Goal: Task Accomplishment & Management: Manage account settings

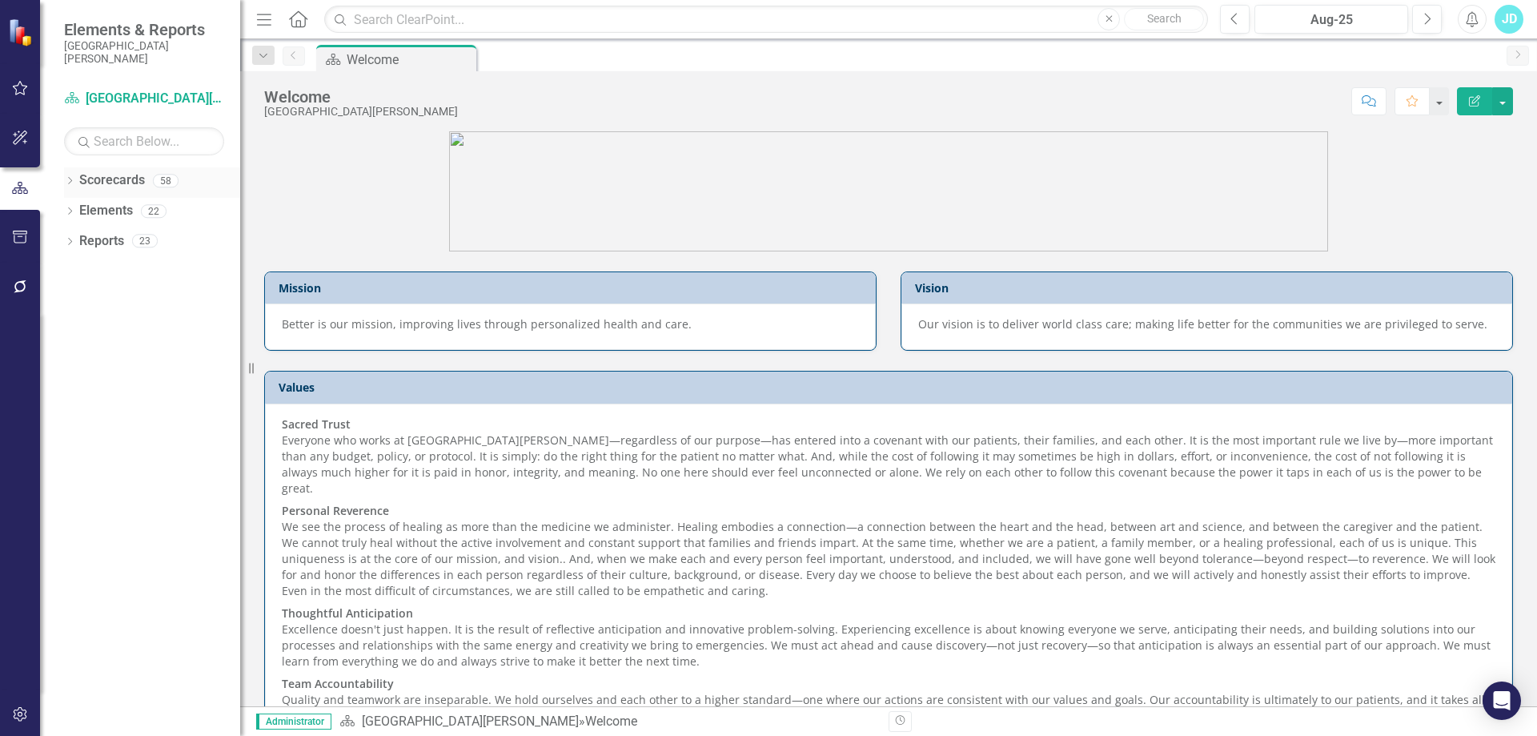
click at [67, 181] on icon "Dropdown" at bounding box center [69, 182] width 11 height 9
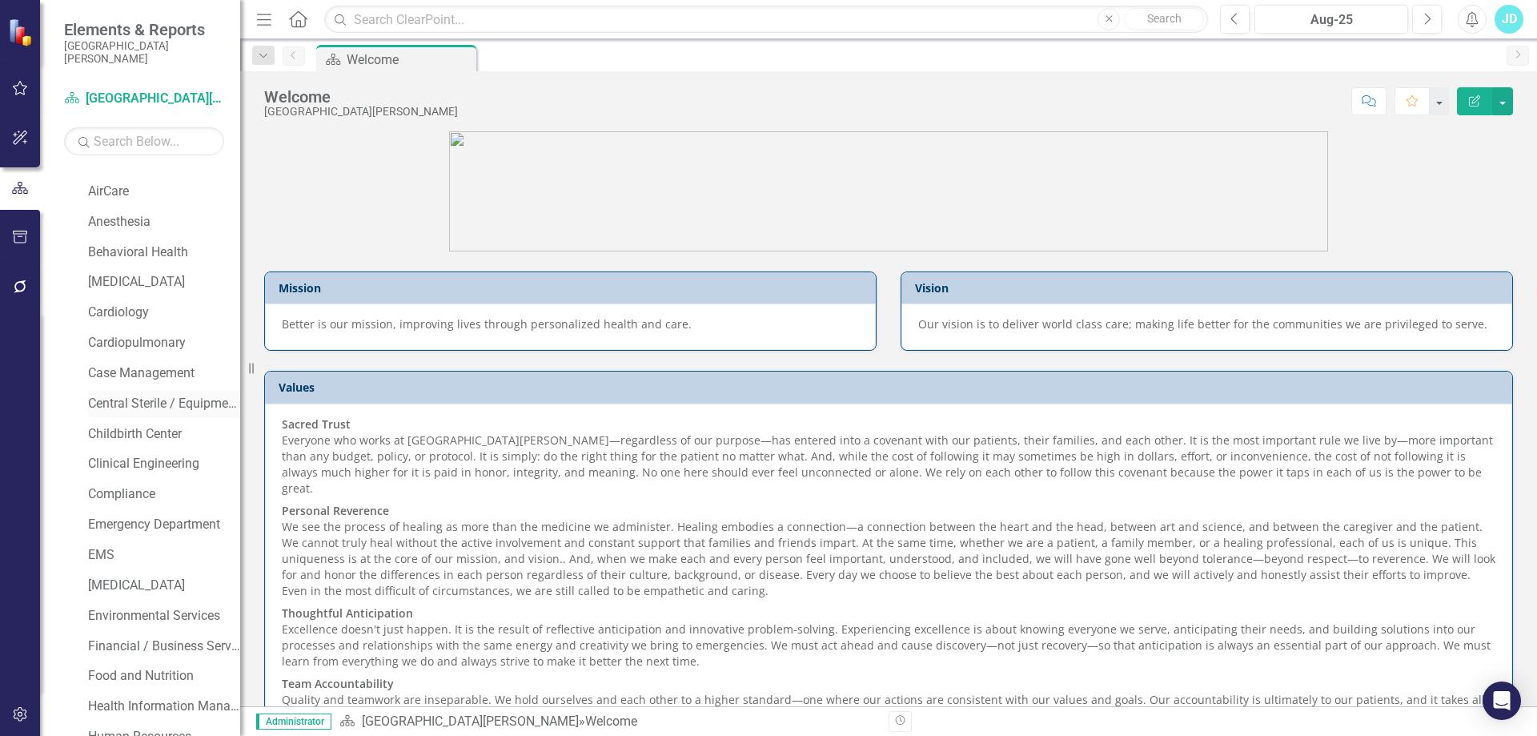
scroll to position [160, 0]
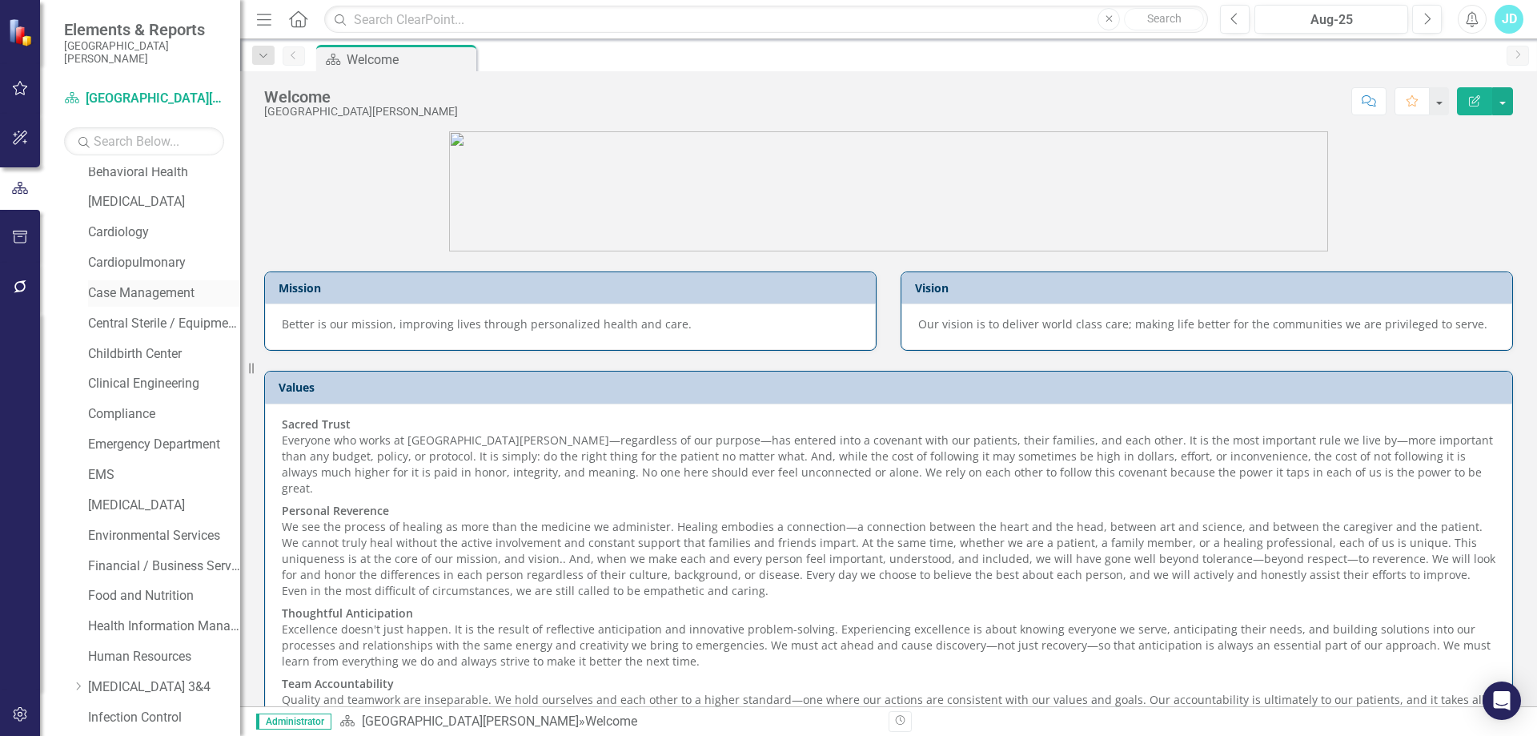
click at [115, 296] on link "Case Management" at bounding box center [164, 293] width 152 height 18
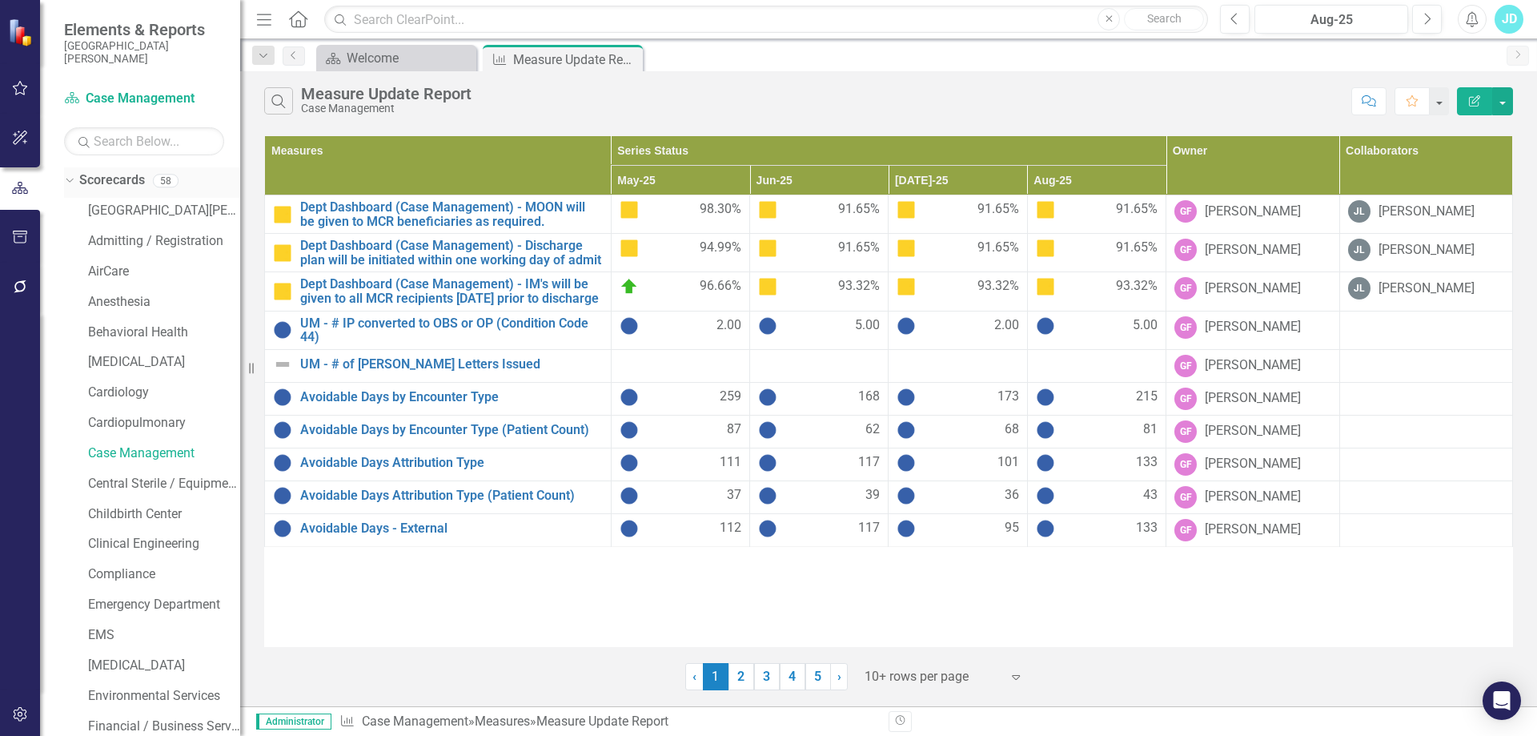
click at [73, 179] on div "Dropdown" at bounding box center [67, 179] width 14 height 11
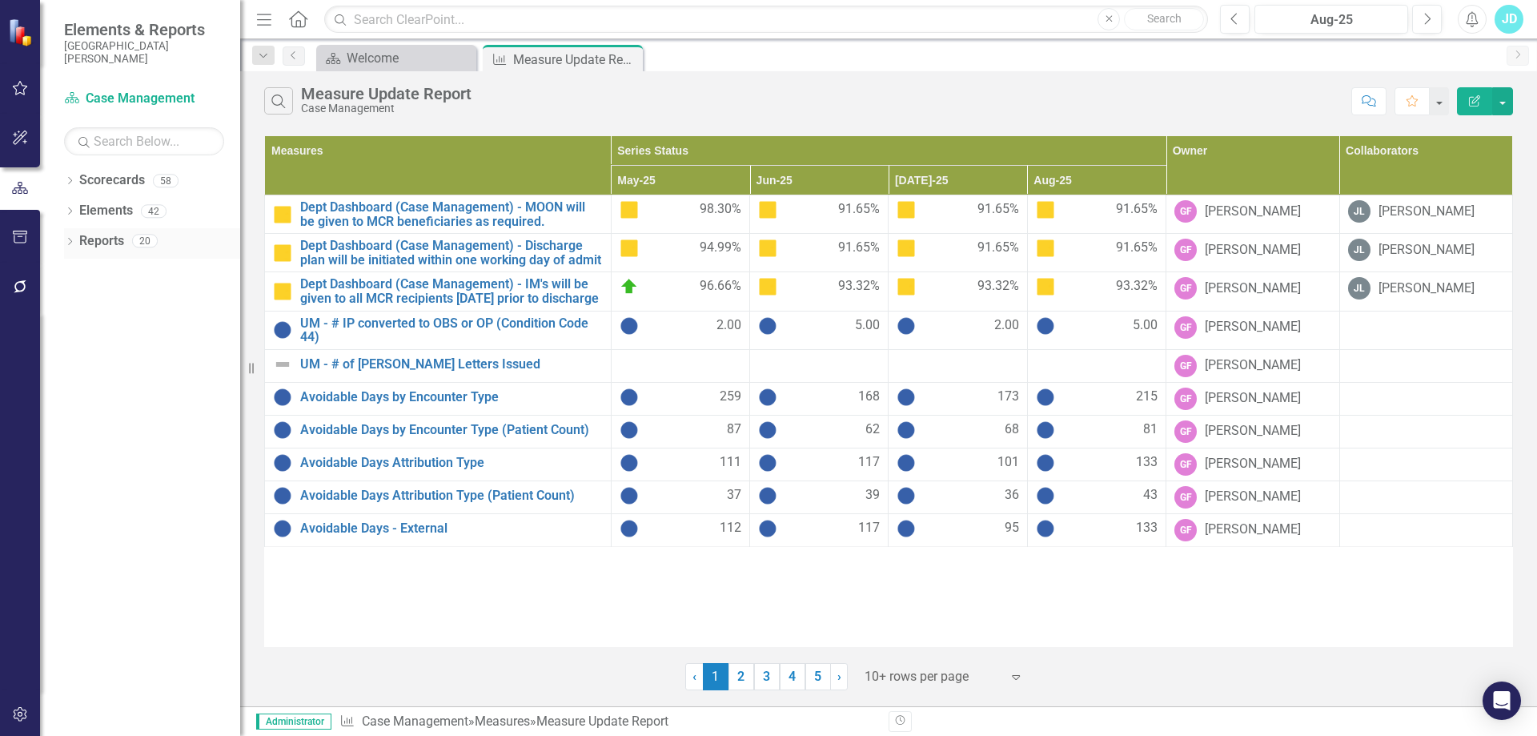
click at [64, 242] on icon "Dropdown" at bounding box center [69, 243] width 11 height 9
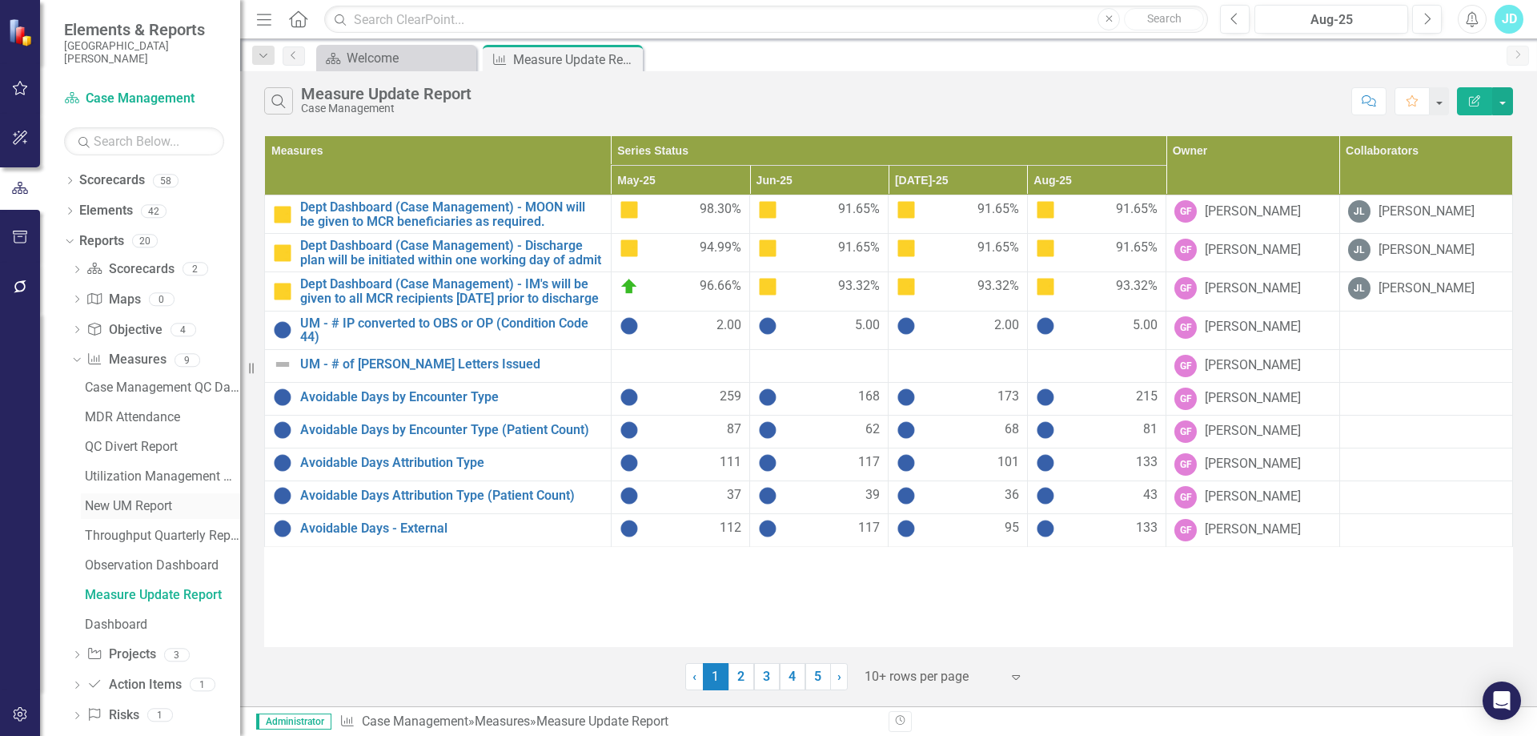
click at [122, 508] on div "New UM Report" at bounding box center [162, 506] width 155 height 14
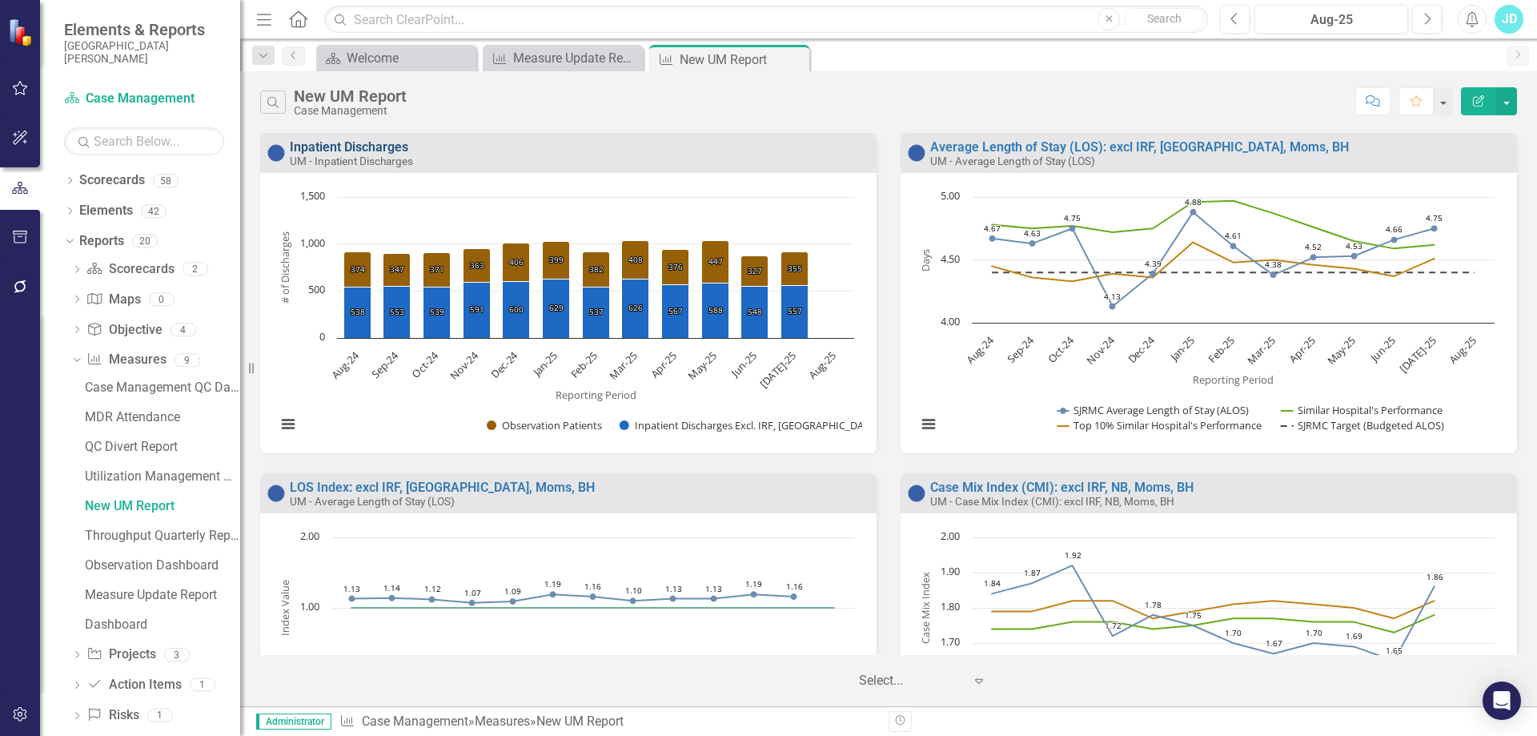
click at [382, 142] on link "Inpatient Discharges" at bounding box center [349, 146] width 118 height 15
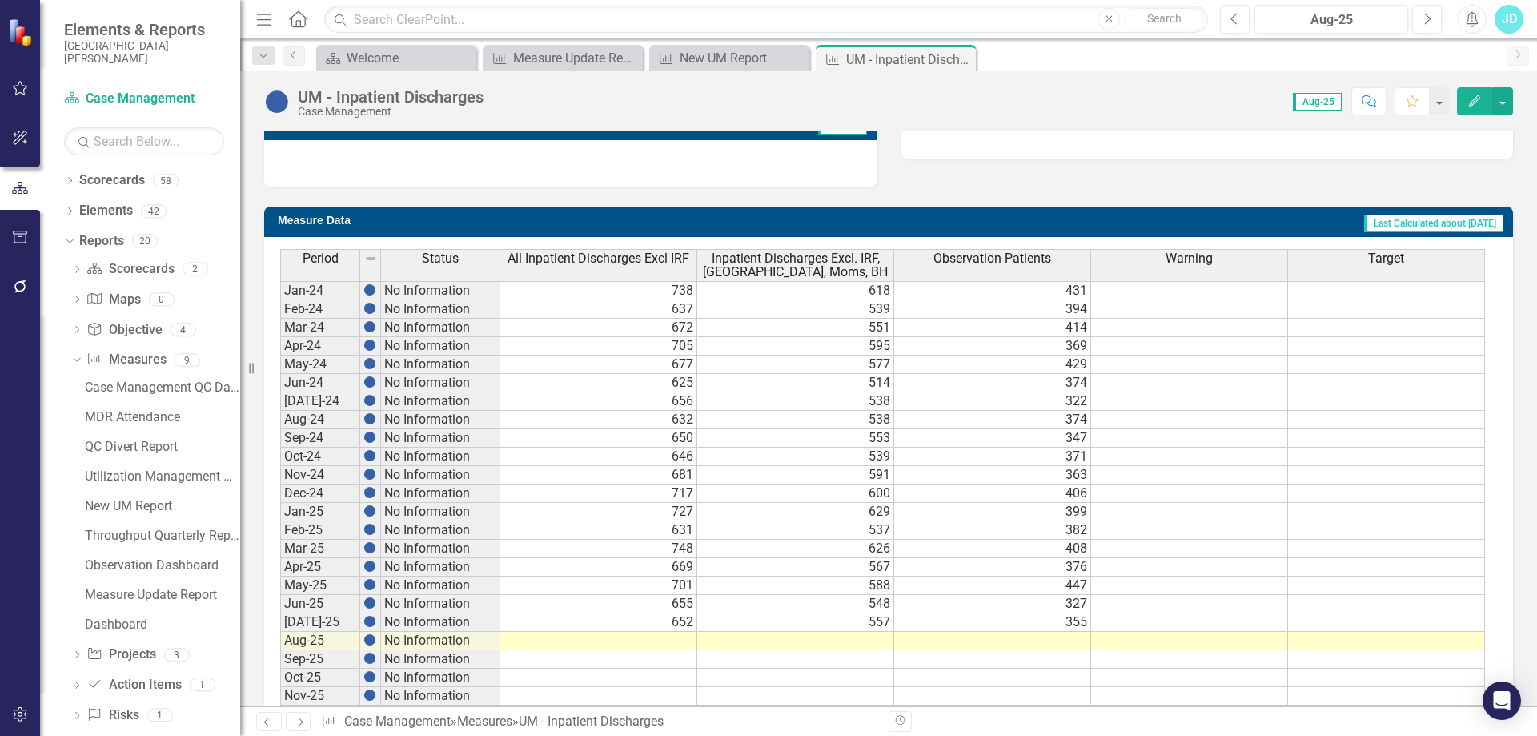
scroll to position [617, 0]
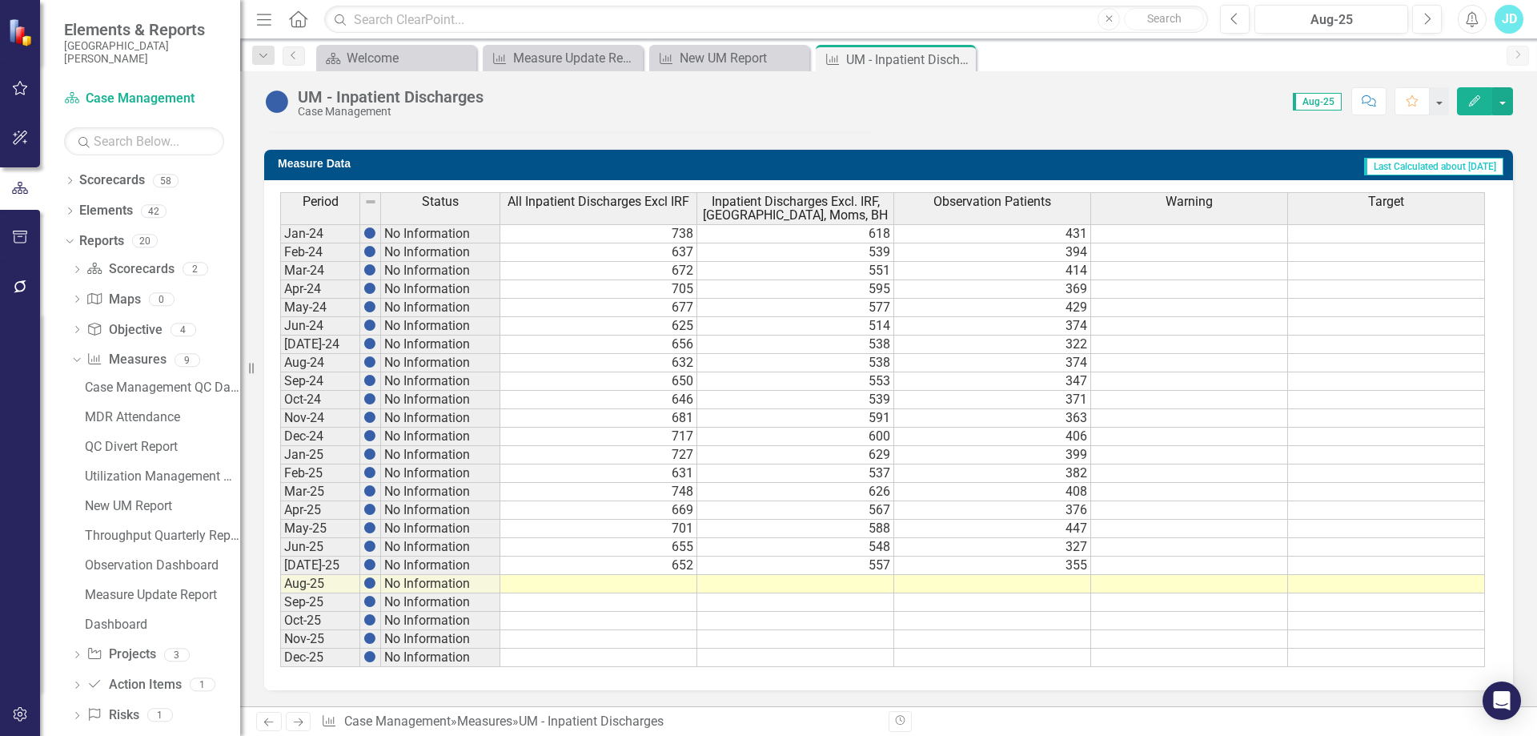
click at [635, 562] on td "652" at bounding box center [598, 565] width 197 height 18
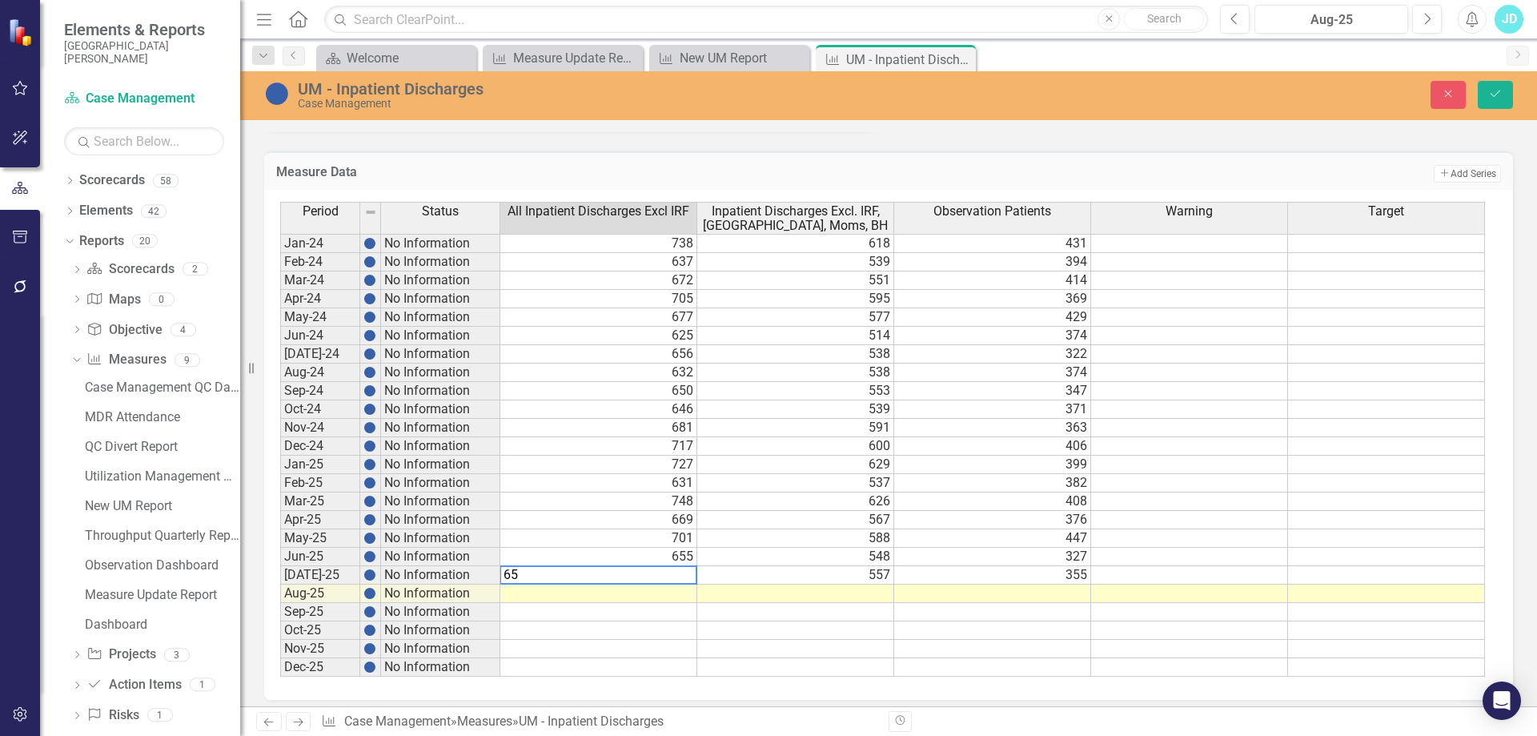
type textarea "653"
type textarea "718"
click at [824, 555] on td "548" at bounding box center [795, 556] width 197 height 18
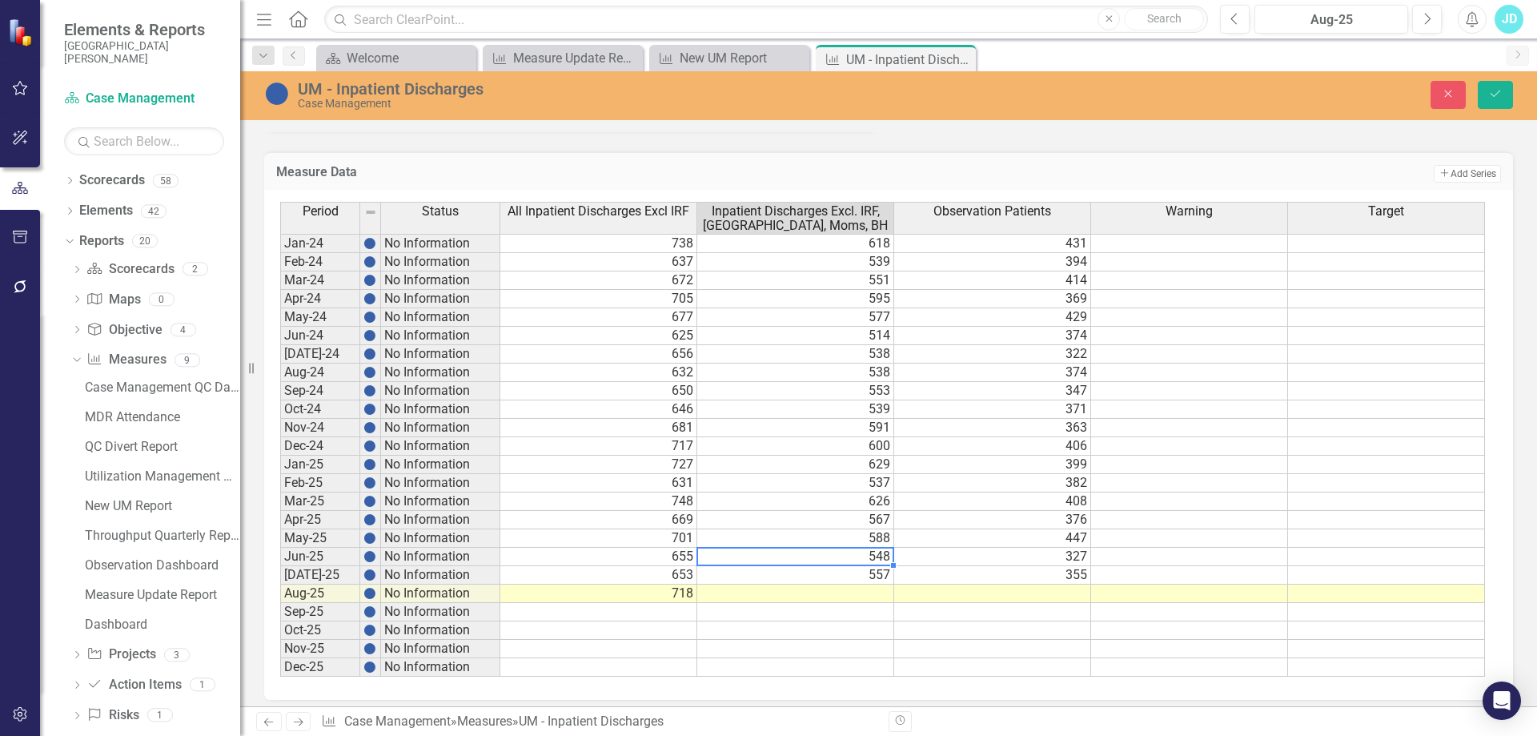
click at [836, 579] on td "557" at bounding box center [795, 575] width 197 height 18
type textarea "558"
type textarea "626"
click at [1506, 93] on button "Save" at bounding box center [1495, 95] width 35 height 28
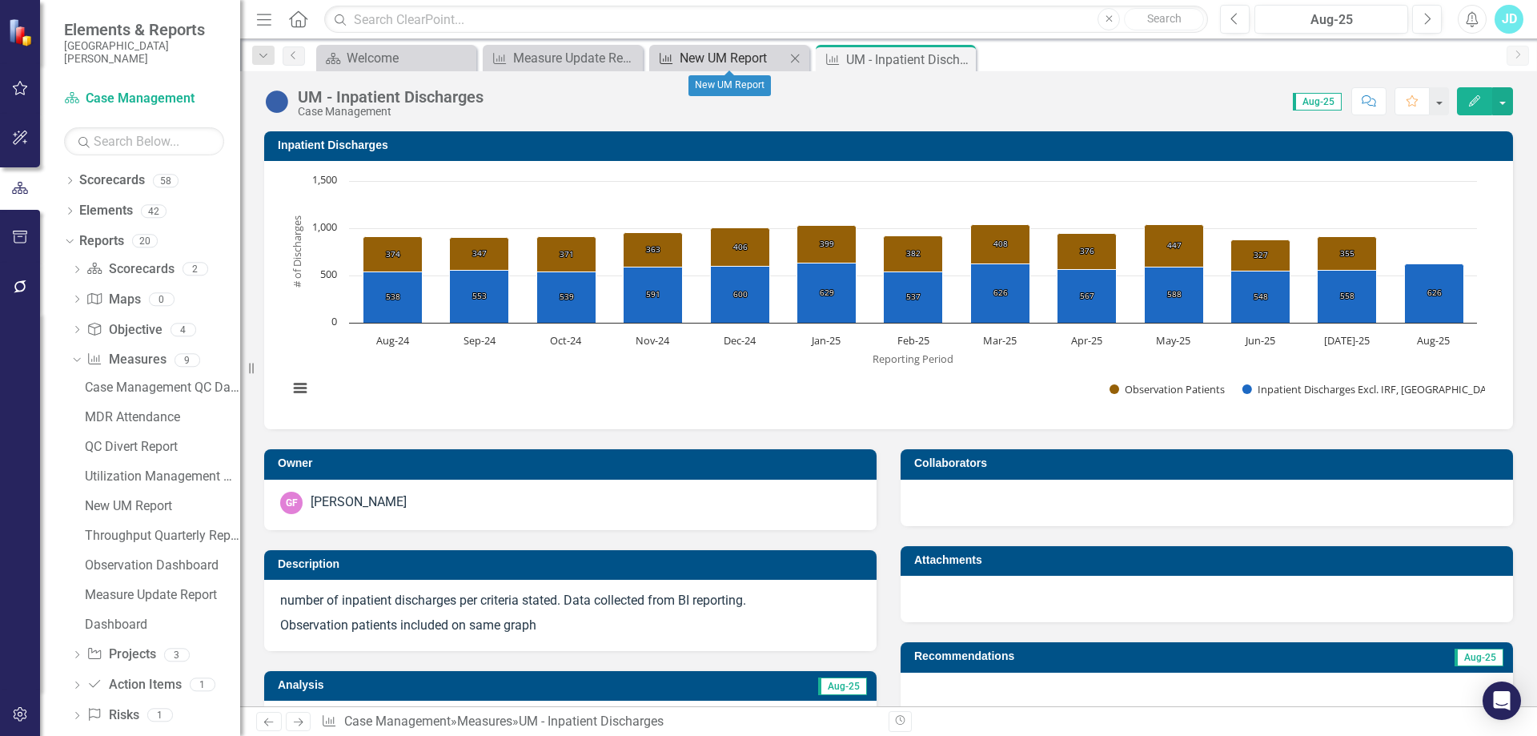
click at [708, 62] on div "New UM Report" at bounding box center [733, 58] width 106 height 20
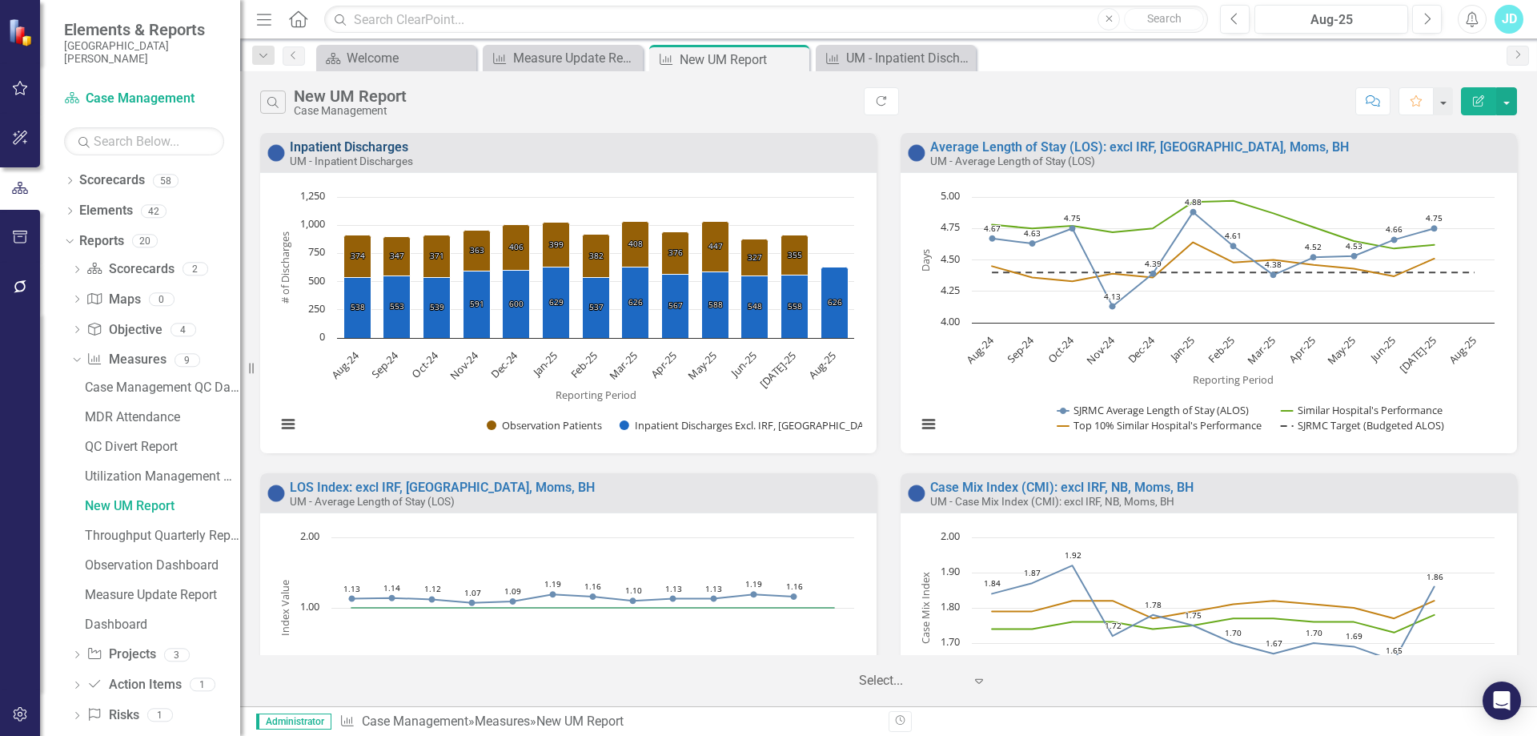
click at [327, 149] on link "Inpatient Discharges" at bounding box center [349, 146] width 118 height 15
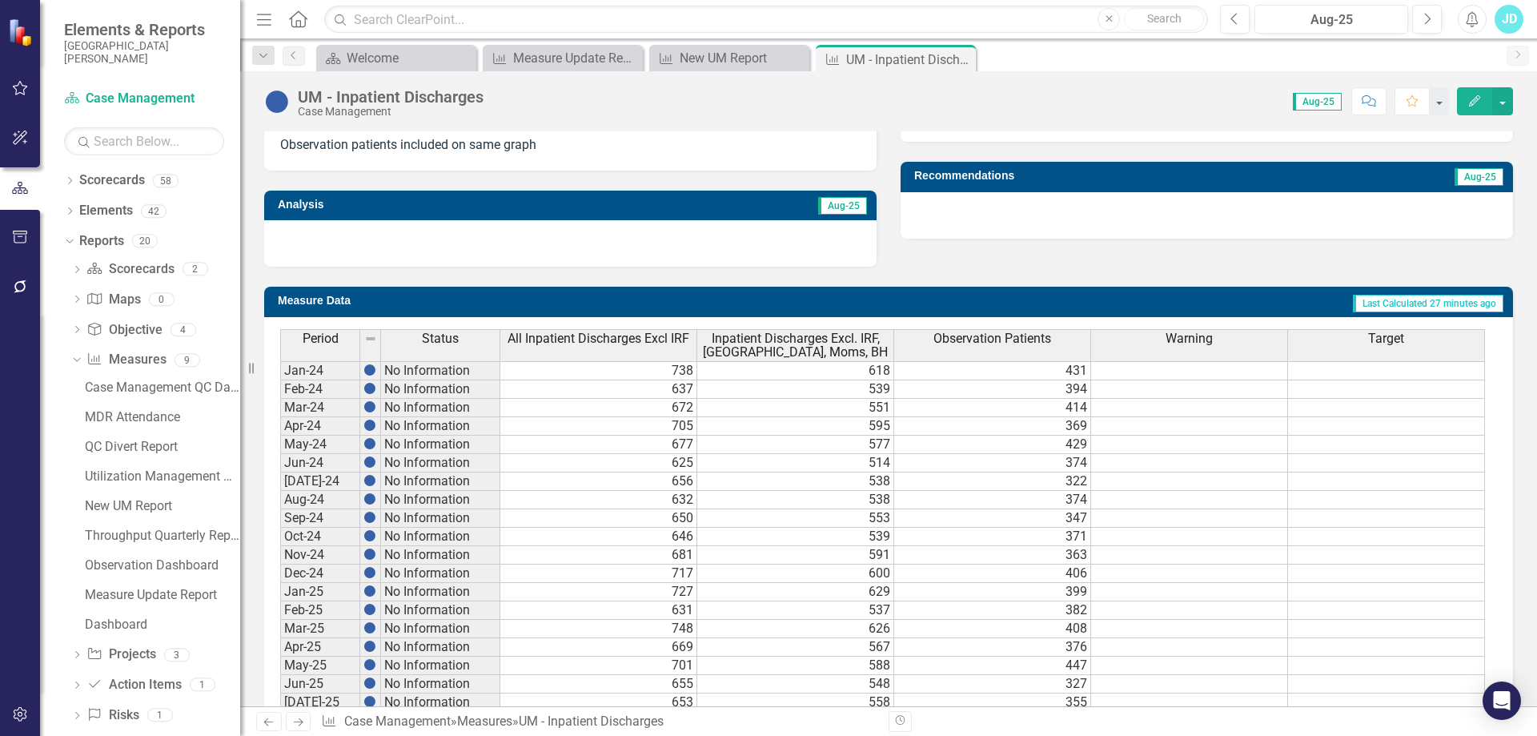
scroll to position [617, 0]
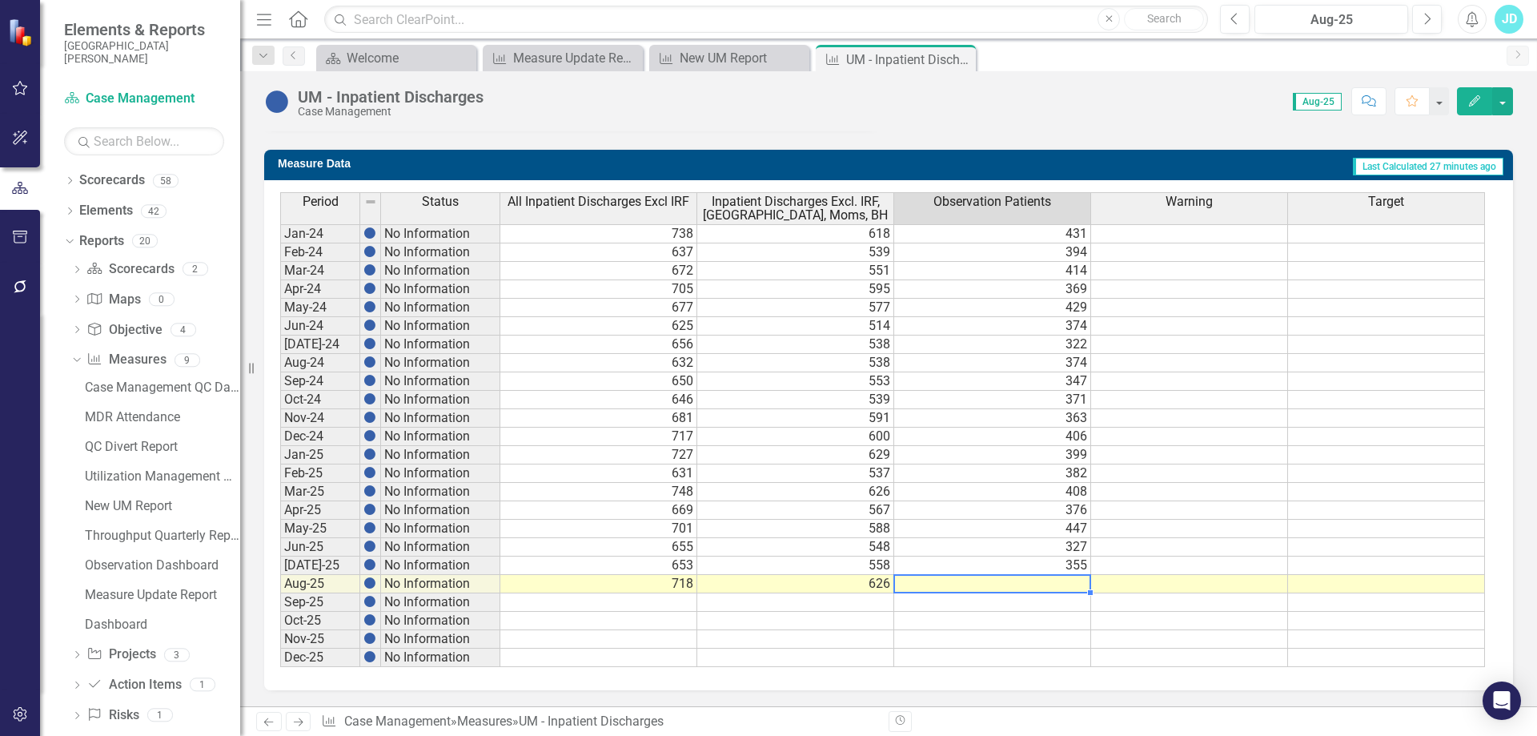
click at [1045, 579] on td at bounding box center [992, 584] width 197 height 18
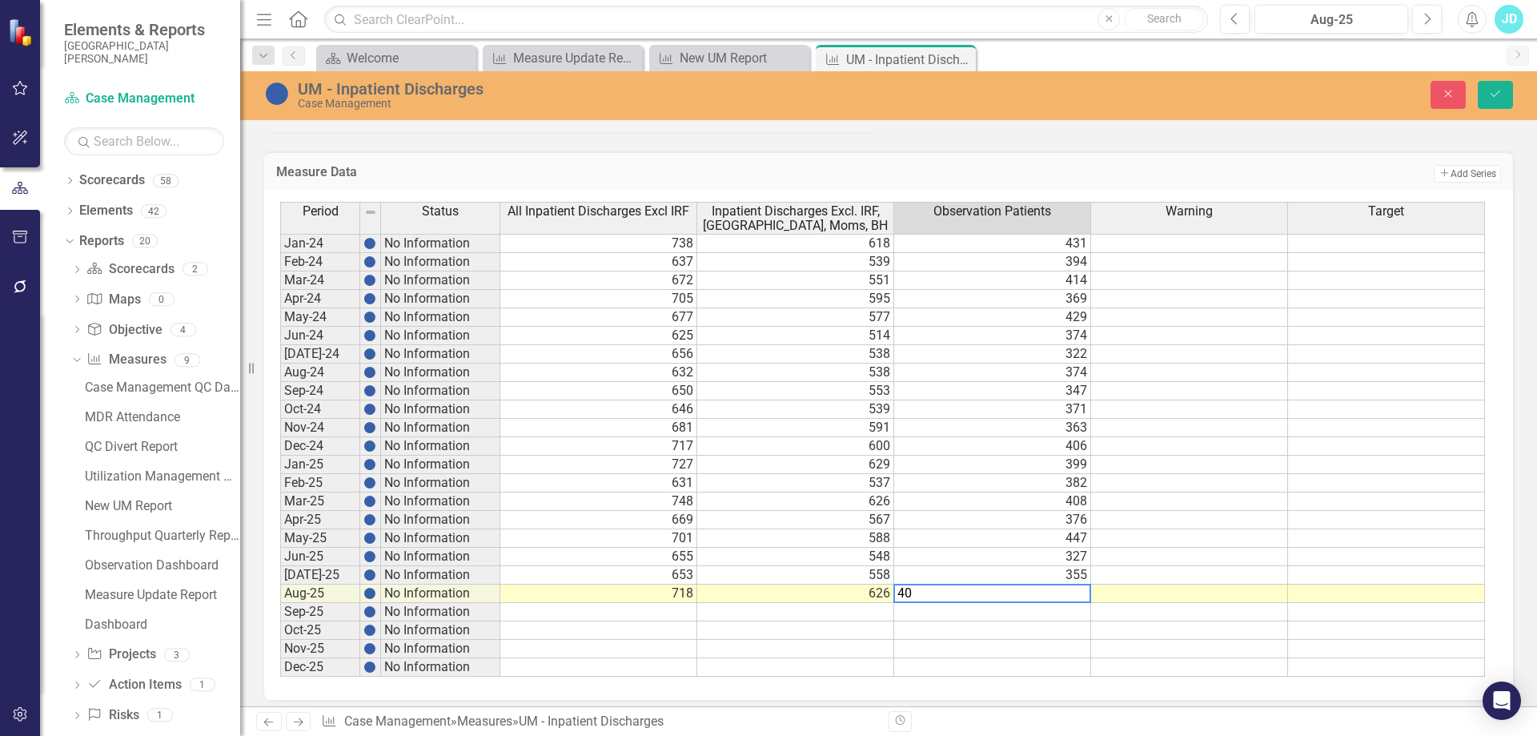
type textarea "401"
click at [1490, 102] on button "Save" at bounding box center [1495, 95] width 35 height 28
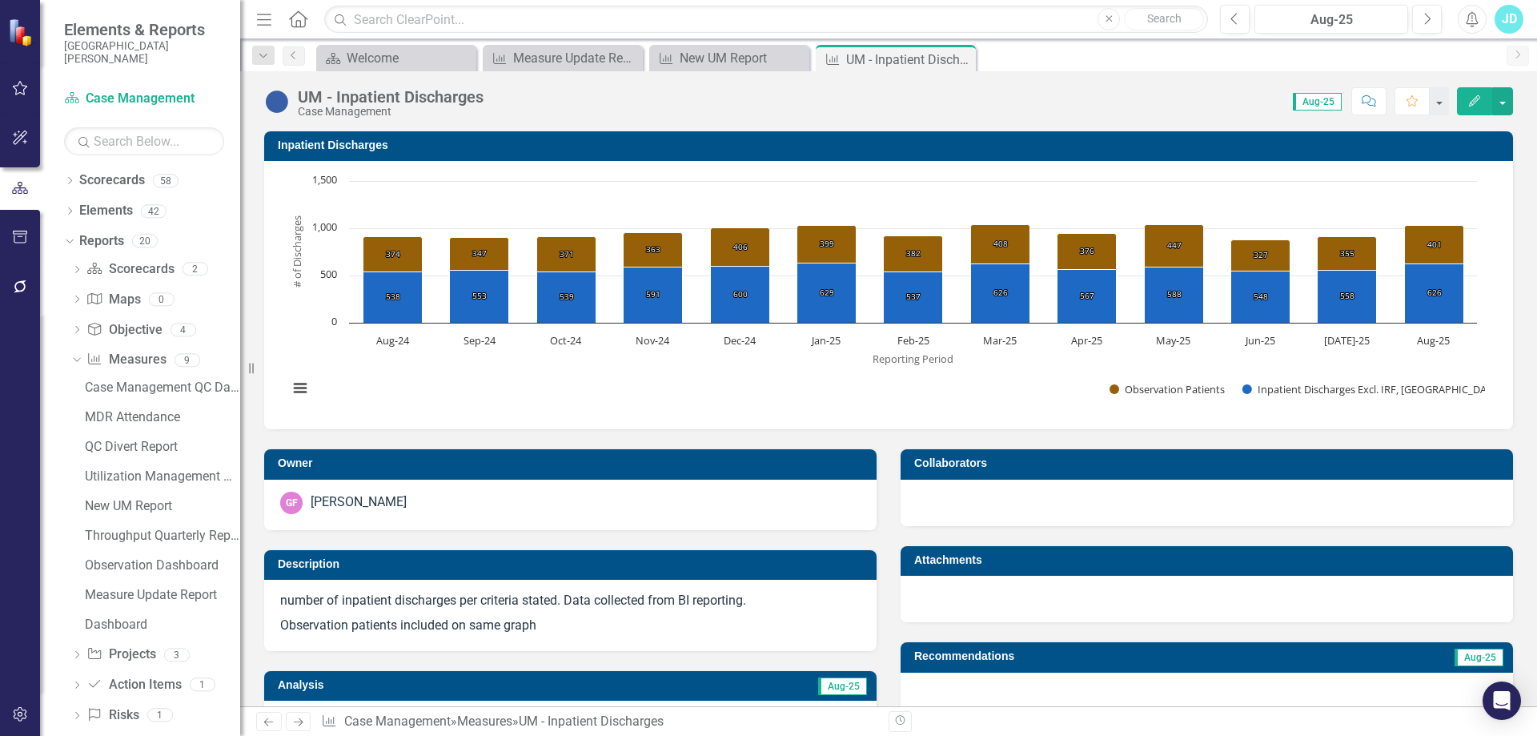
click at [0, 0] on icon "Close" at bounding box center [0, 0] width 0 height 0
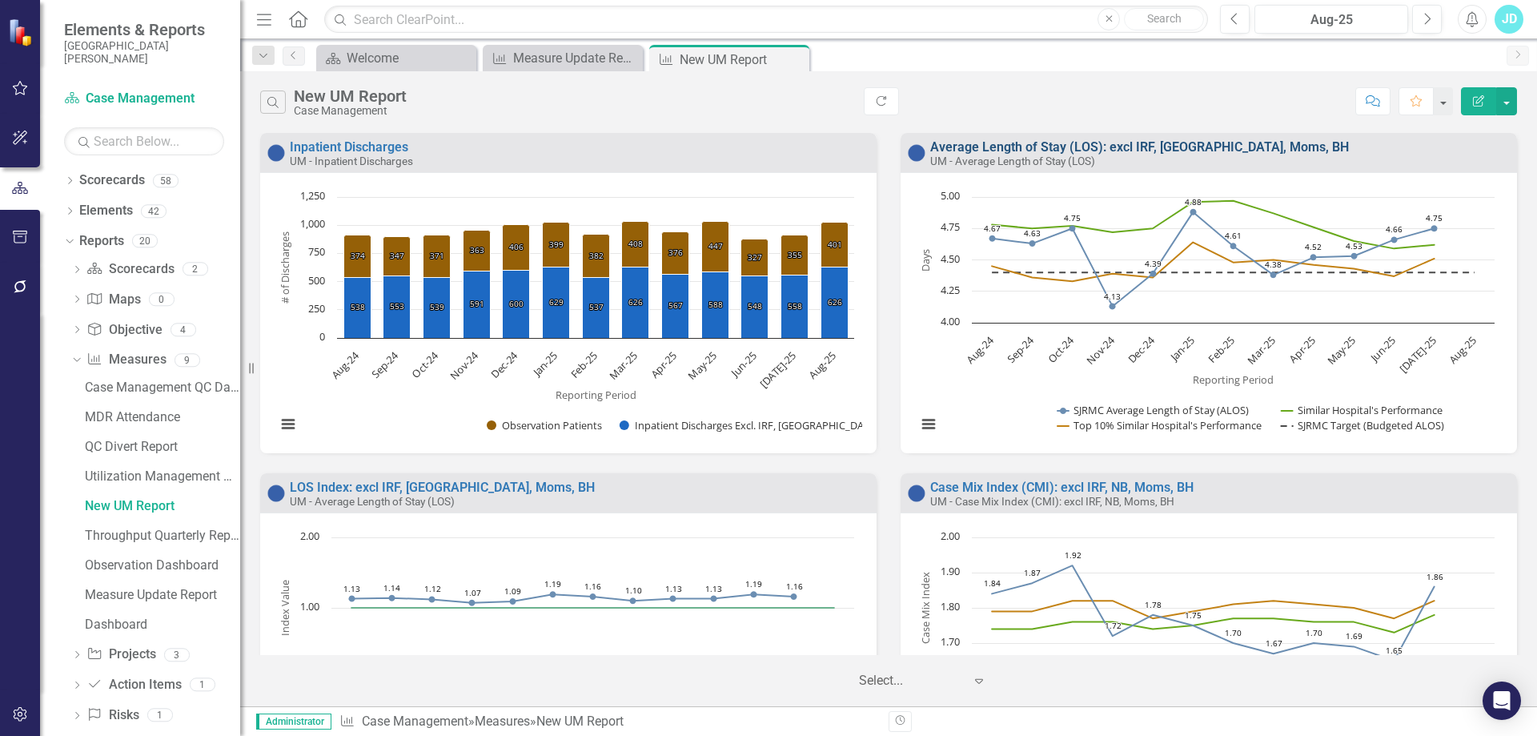
click at [1043, 151] on link "Average Length of Stay (LOS): excl IRF, [GEOGRAPHIC_DATA], Moms, BH" at bounding box center [1139, 146] width 419 height 15
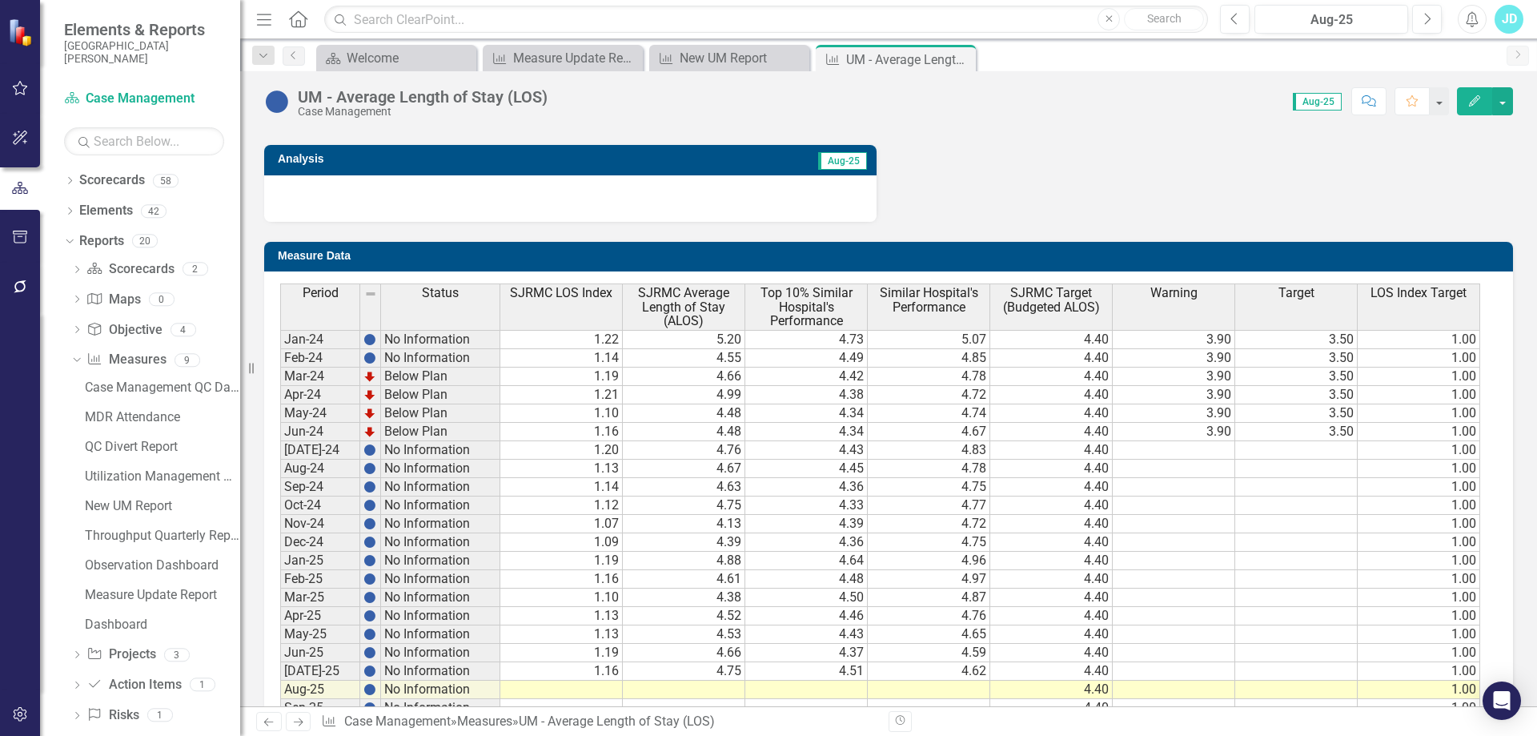
scroll to position [1085, 0]
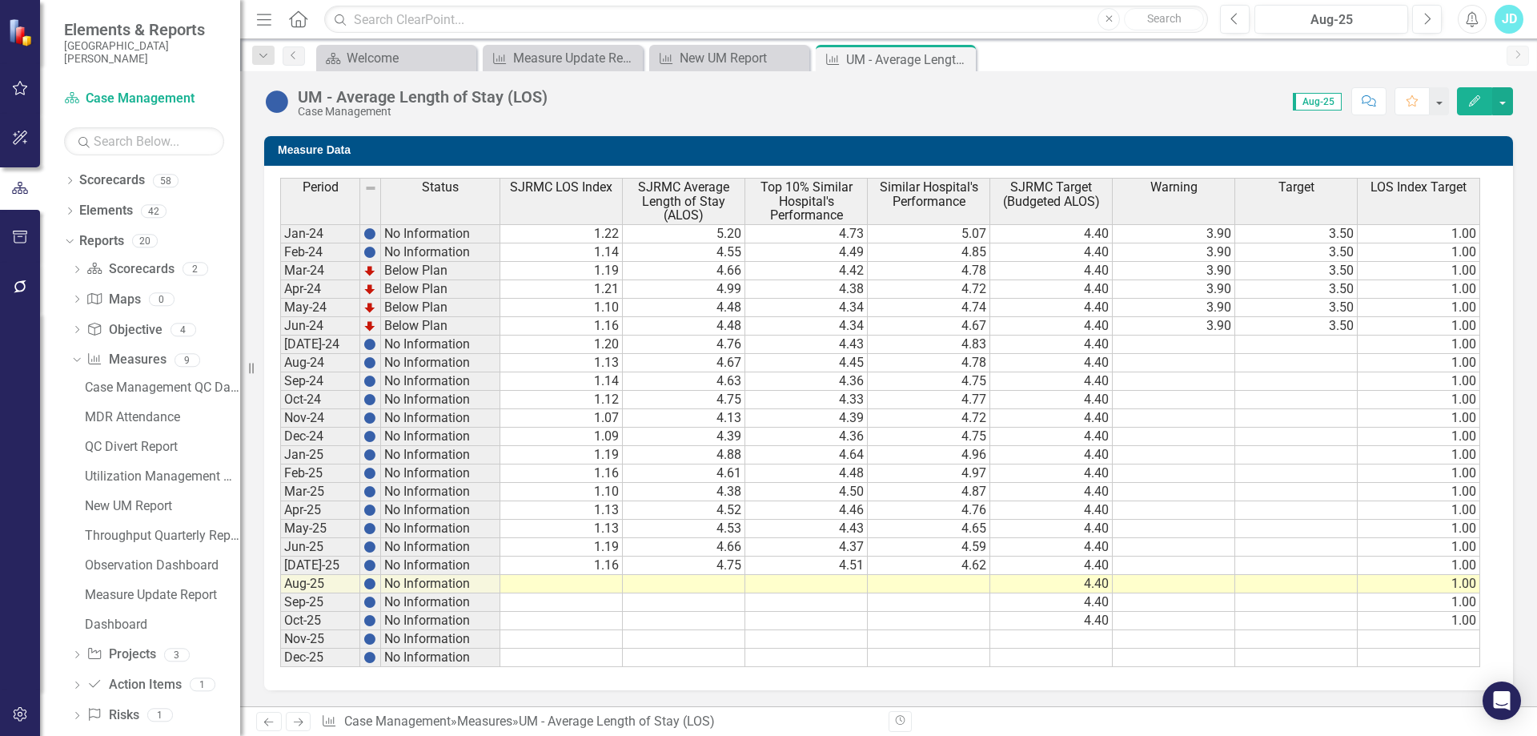
click at [678, 508] on td "4.52" at bounding box center [684, 510] width 122 height 18
click at [679, 529] on td "4.53" at bounding box center [684, 528] width 122 height 18
click at [680, 550] on td "4.66" at bounding box center [684, 547] width 122 height 18
click at [683, 564] on td "4.75" at bounding box center [684, 565] width 122 height 18
click at [685, 582] on td at bounding box center [684, 584] width 122 height 18
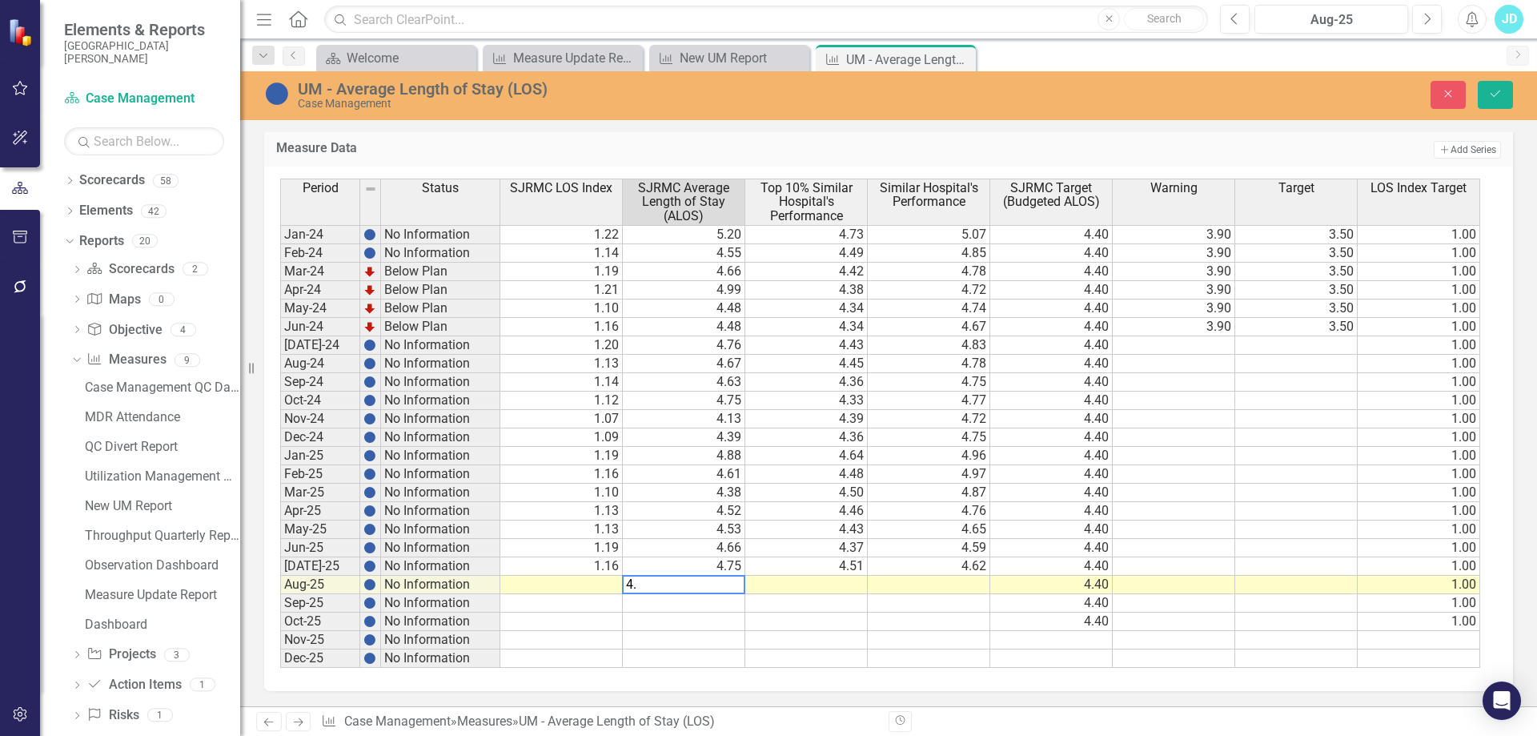
type textarea "4.4"
click at [533, 519] on td "1.13" at bounding box center [561, 511] width 122 height 18
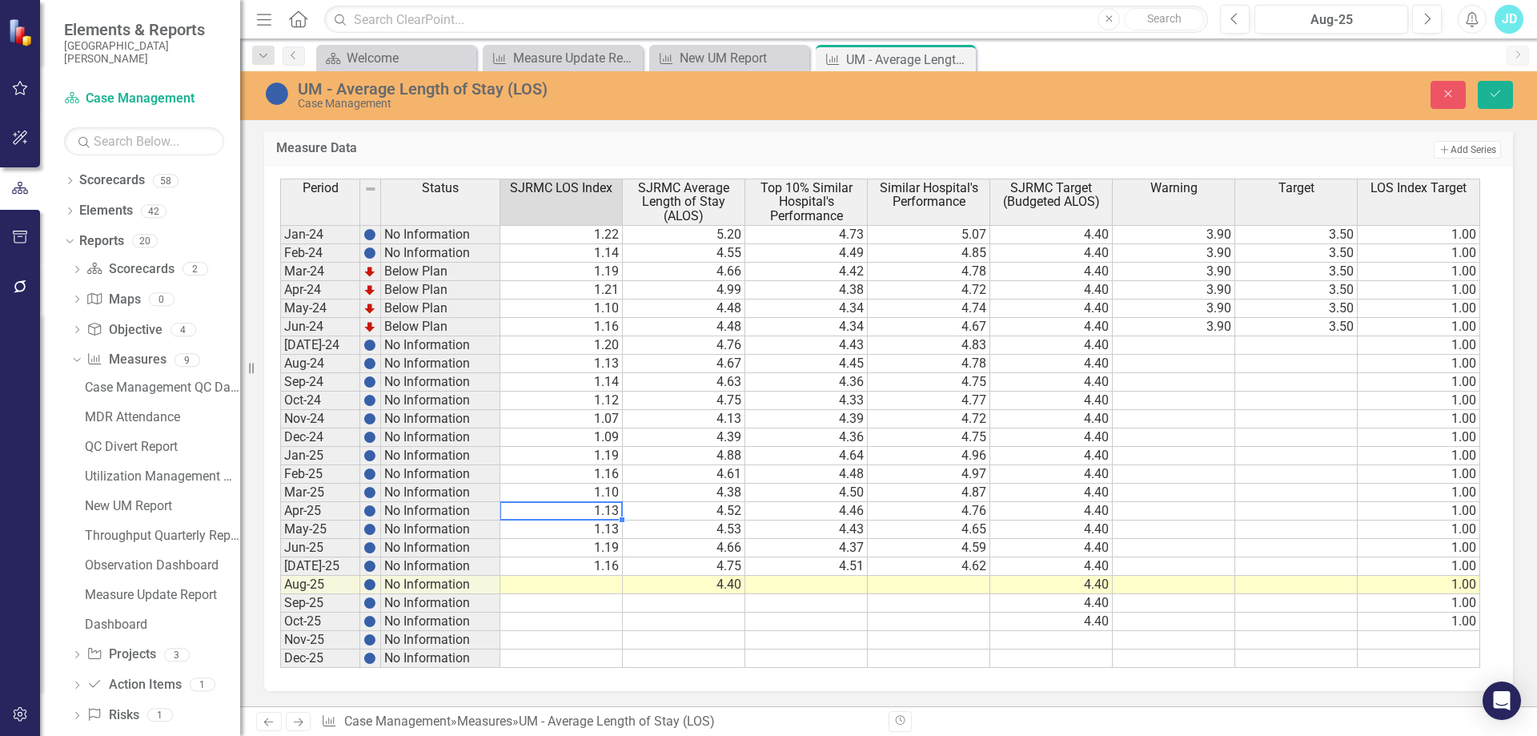
click at [537, 539] on td "1.13" at bounding box center [561, 529] width 122 height 18
click at [539, 552] on td "1.19" at bounding box center [561, 548] width 122 height 18
click at [546, 575] on td "1.16" at bounding box center [561, 566] width 122 height 18
click at [547, 594] on td at bounding box center [561, 584] width 122 height 18
type textarea "1.12"
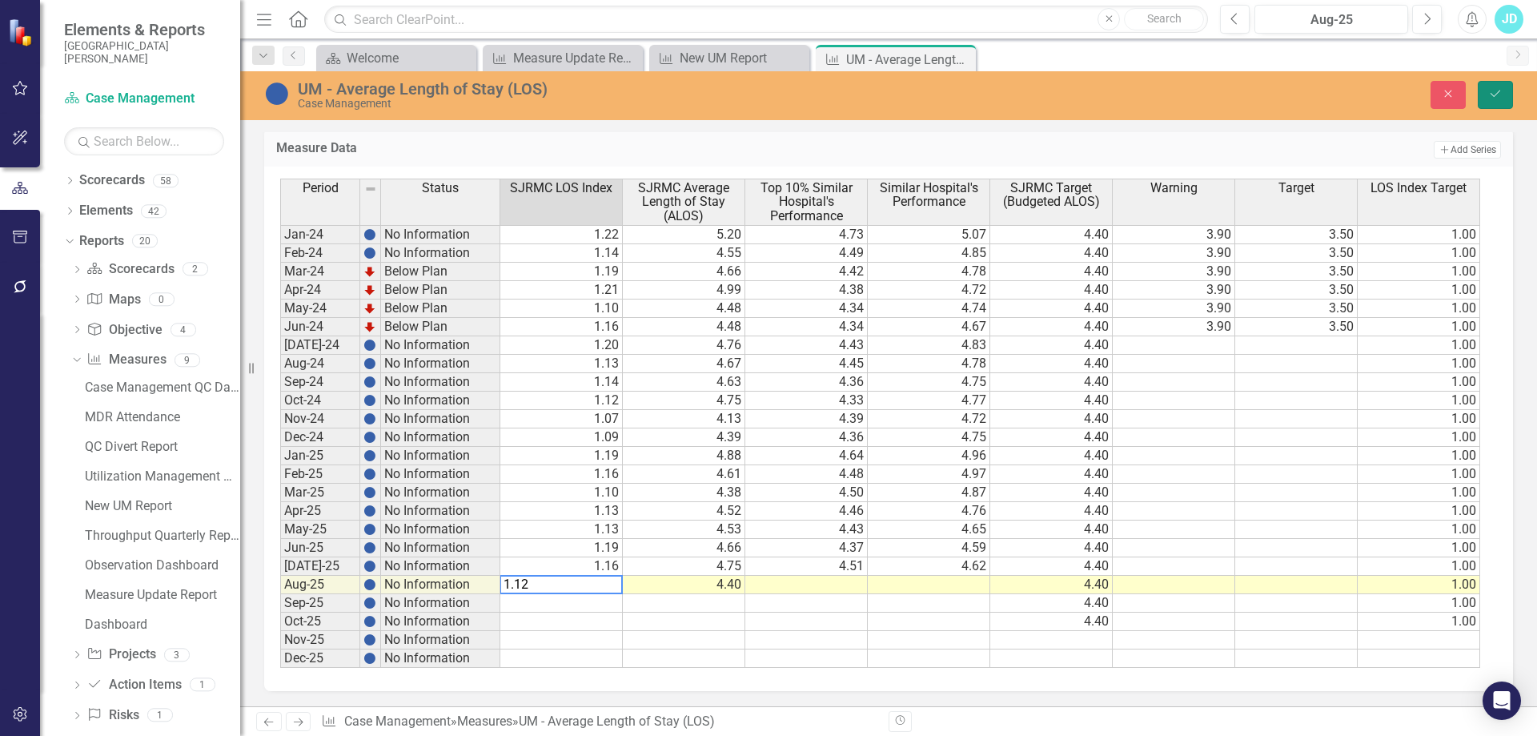
click at [1496, 98] on icon "Save" at bounding box center [1495, 93] width 14 height 11
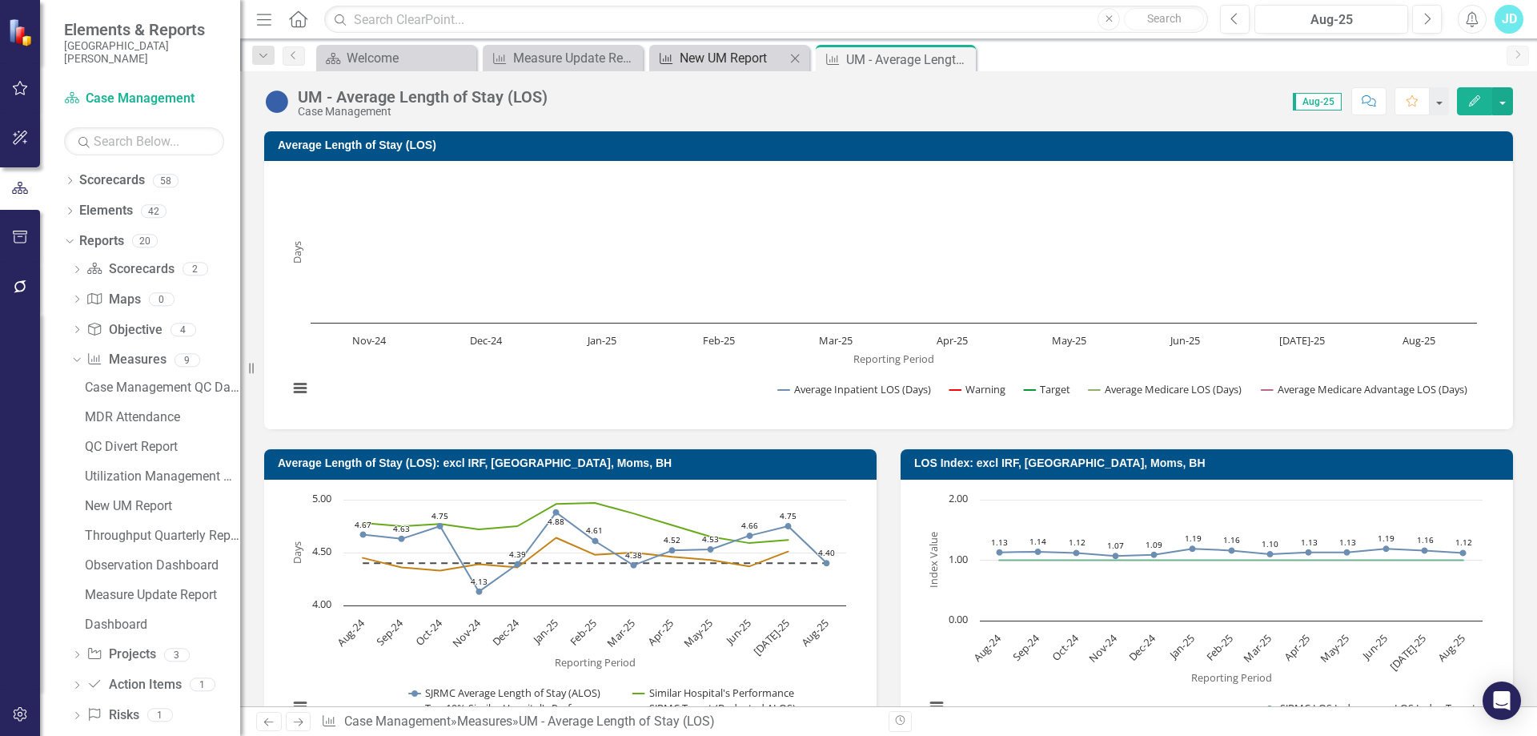
click at [742, 61] on div "New UM Report" at bounding box center [733, 58] width 106 height 20
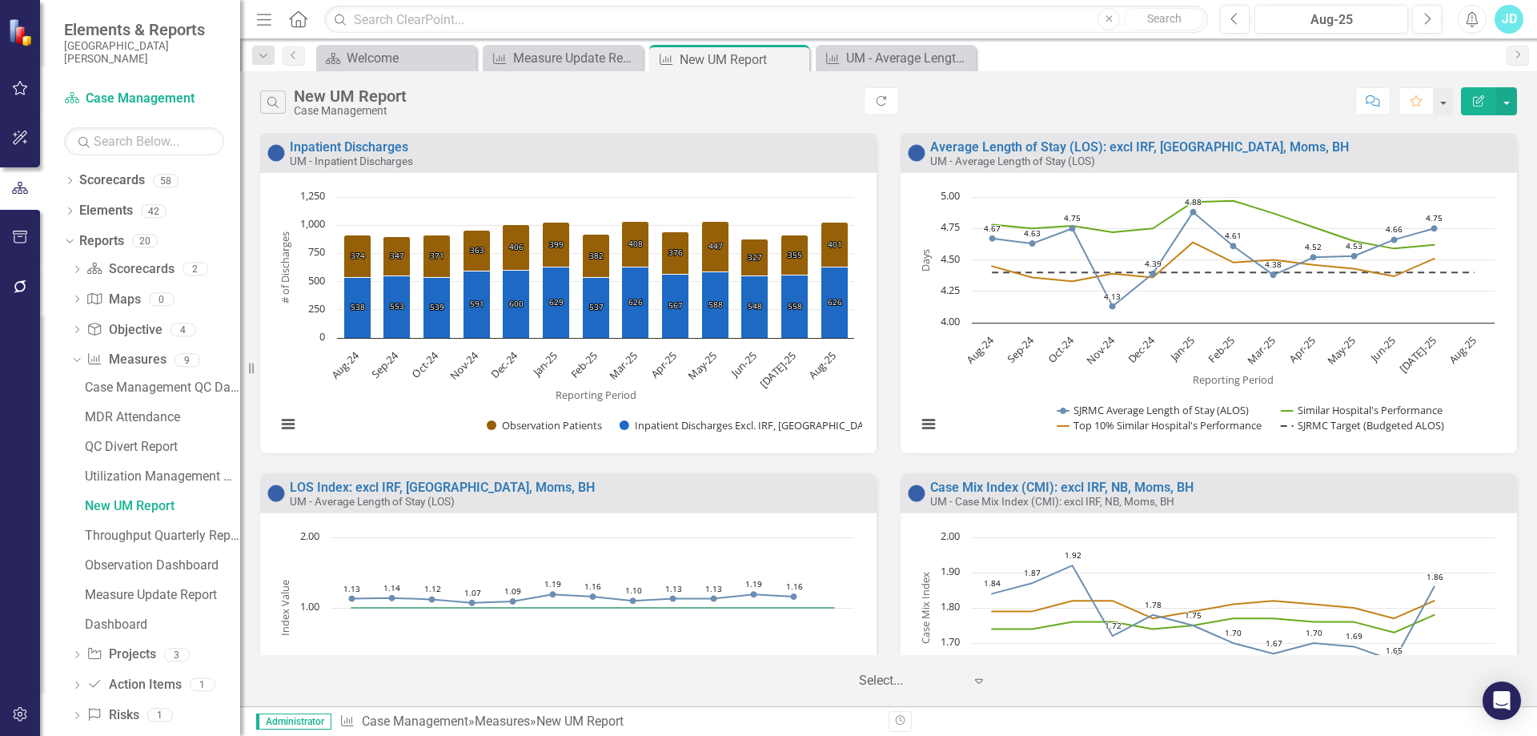
scroll to position [160, 0]
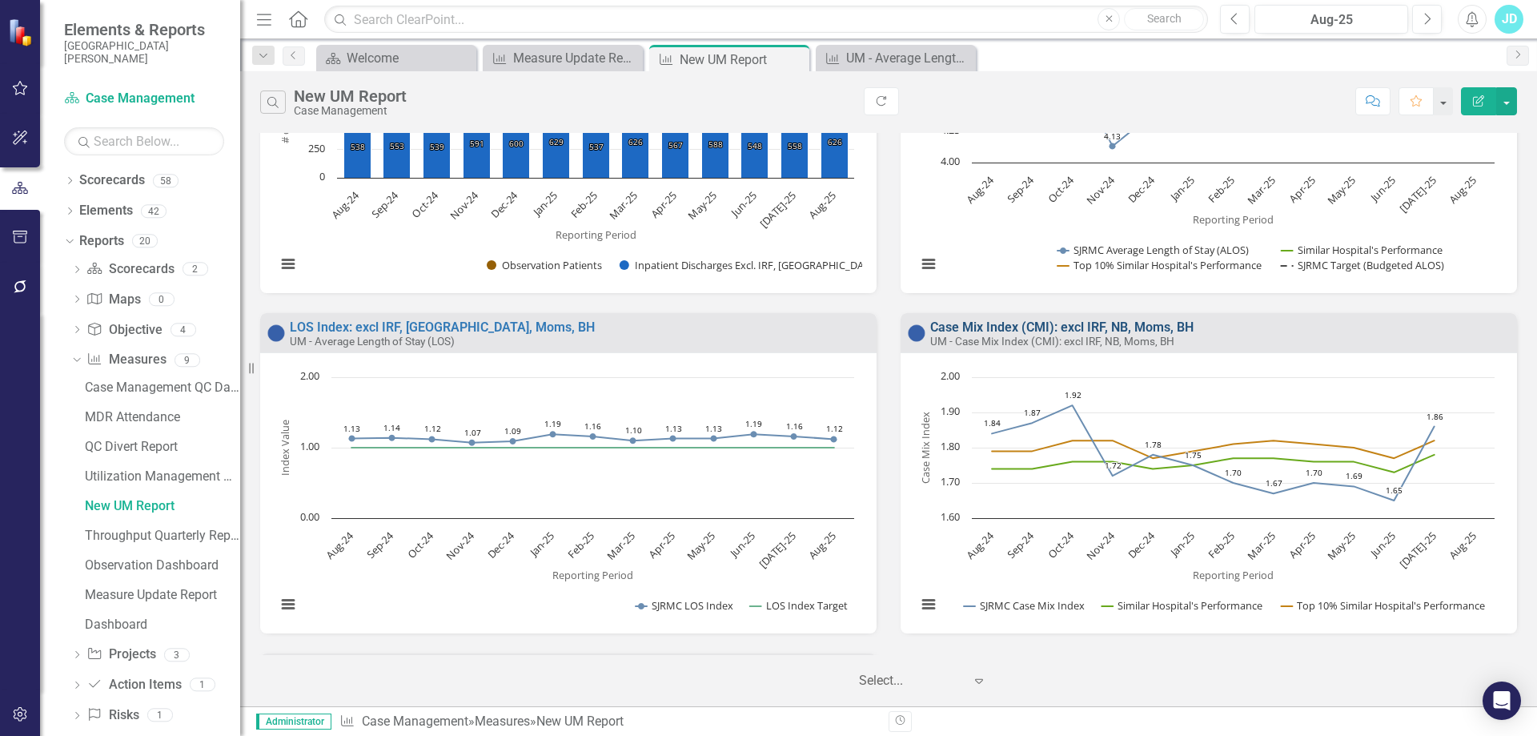
click at [1054, 330] on link "Case Mix Index (CMI): excl IRF, NB, Moms, BH" at bounding box center [1061, 326] width 263 height 15
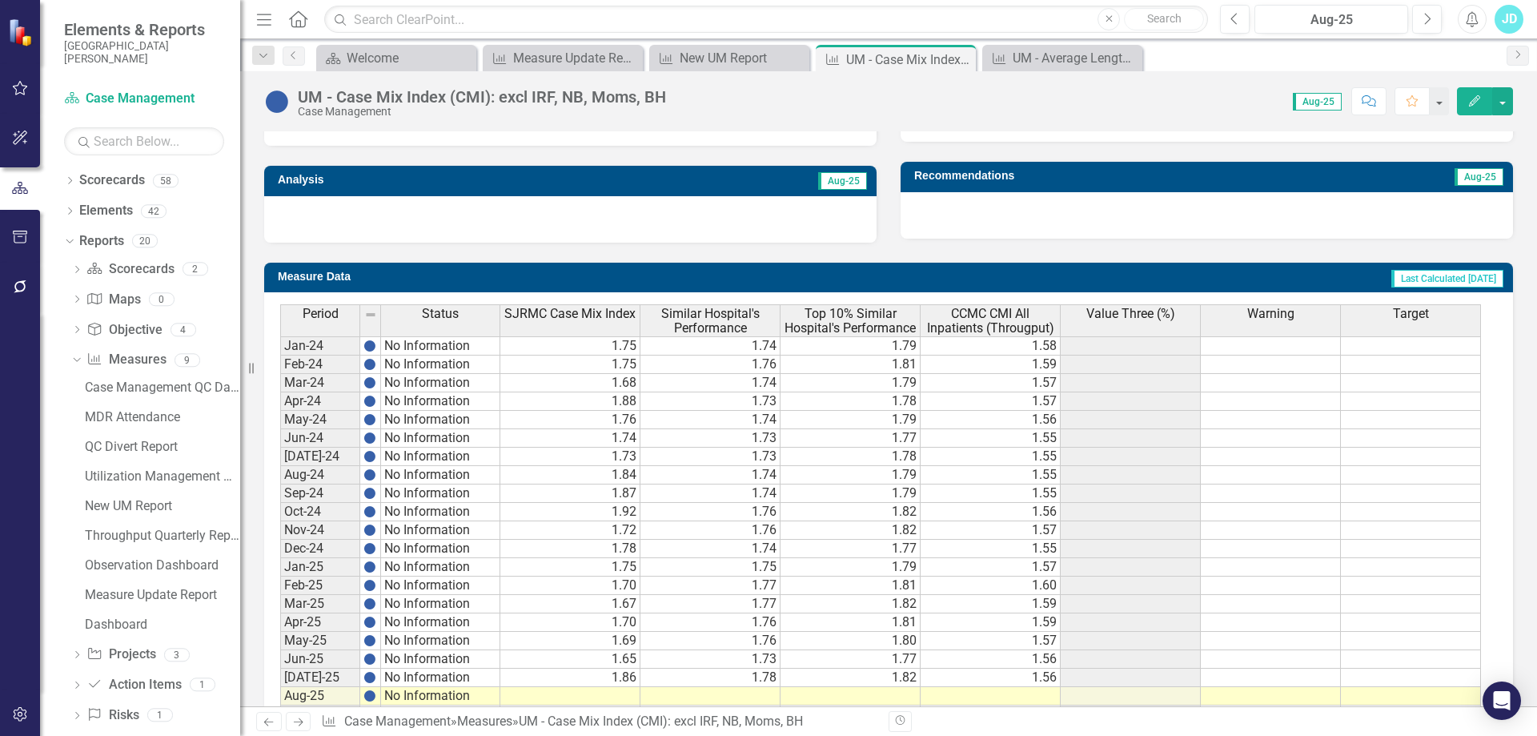
scroll to position [592, 0]
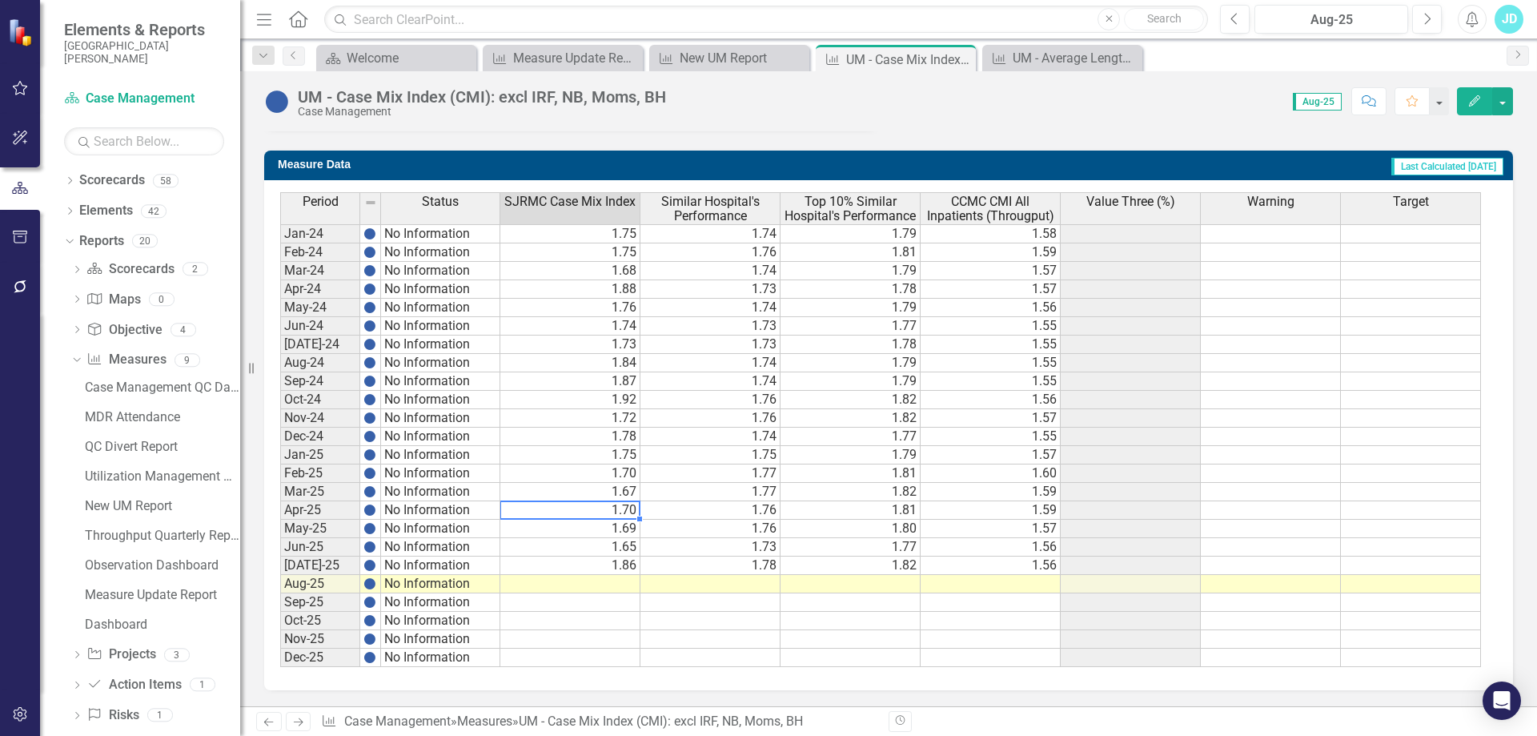
click at [591, 511] on td "1.70" at bounding box center [570, 510] width 140 height 18
click at [597, 522] on td "1.69" at bounding box center [570, 528] width 140 height 18
click at [594, 541] on td "1.65" at bounding box center [570, 547] width 140 height 18
click at [598, 565] on td "1.86" at bounding box center [570, 565] width 140 height 18
click at [600, 579] on td at bounding box center [570, 584] width 140 height 18
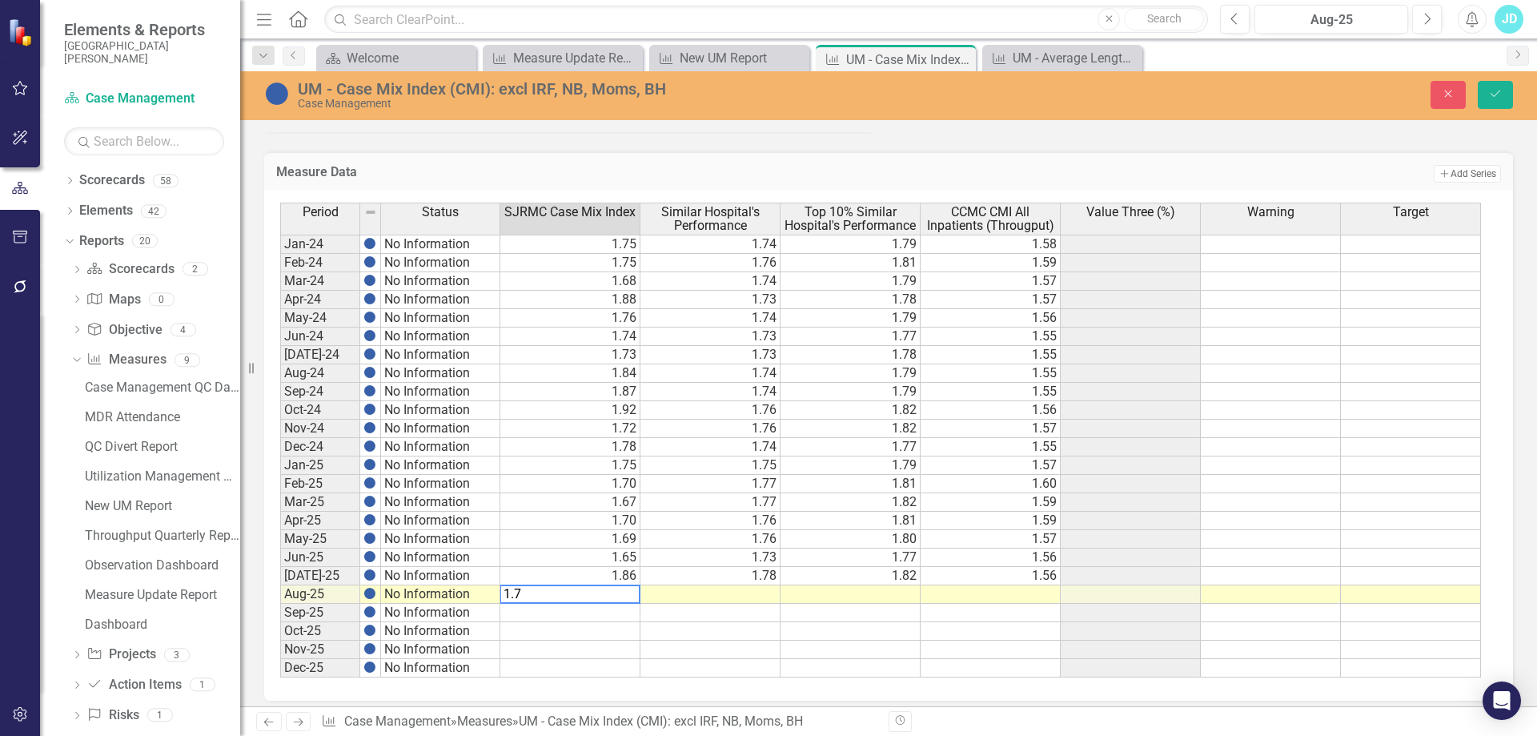
type textarea "1.73"
click at [1498, 90] on icon "Save" at bounding box center [1495, 93] width 14 height 11
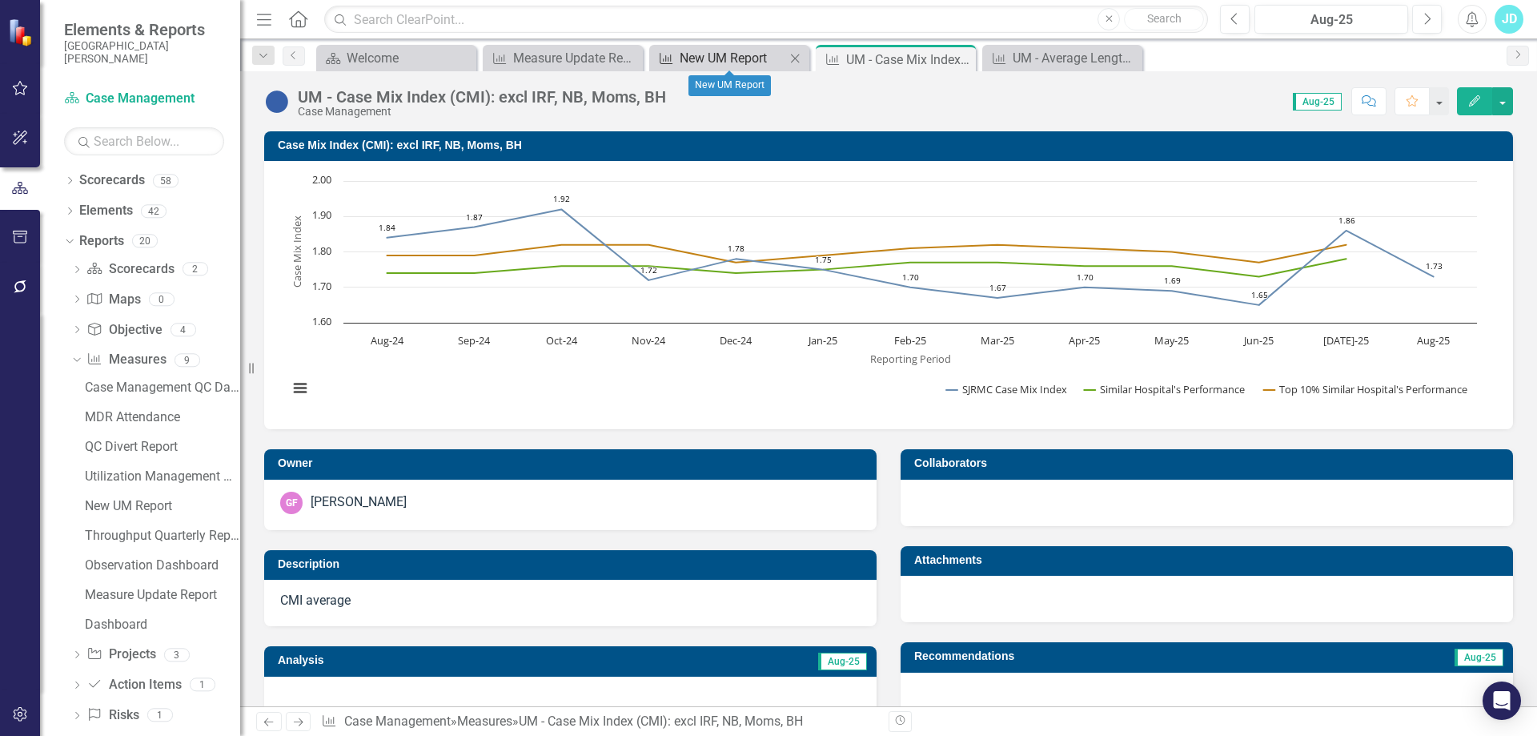
click at [734, 57] on div "New UM Report" at bounding box center [733, 58] width 106 height 20
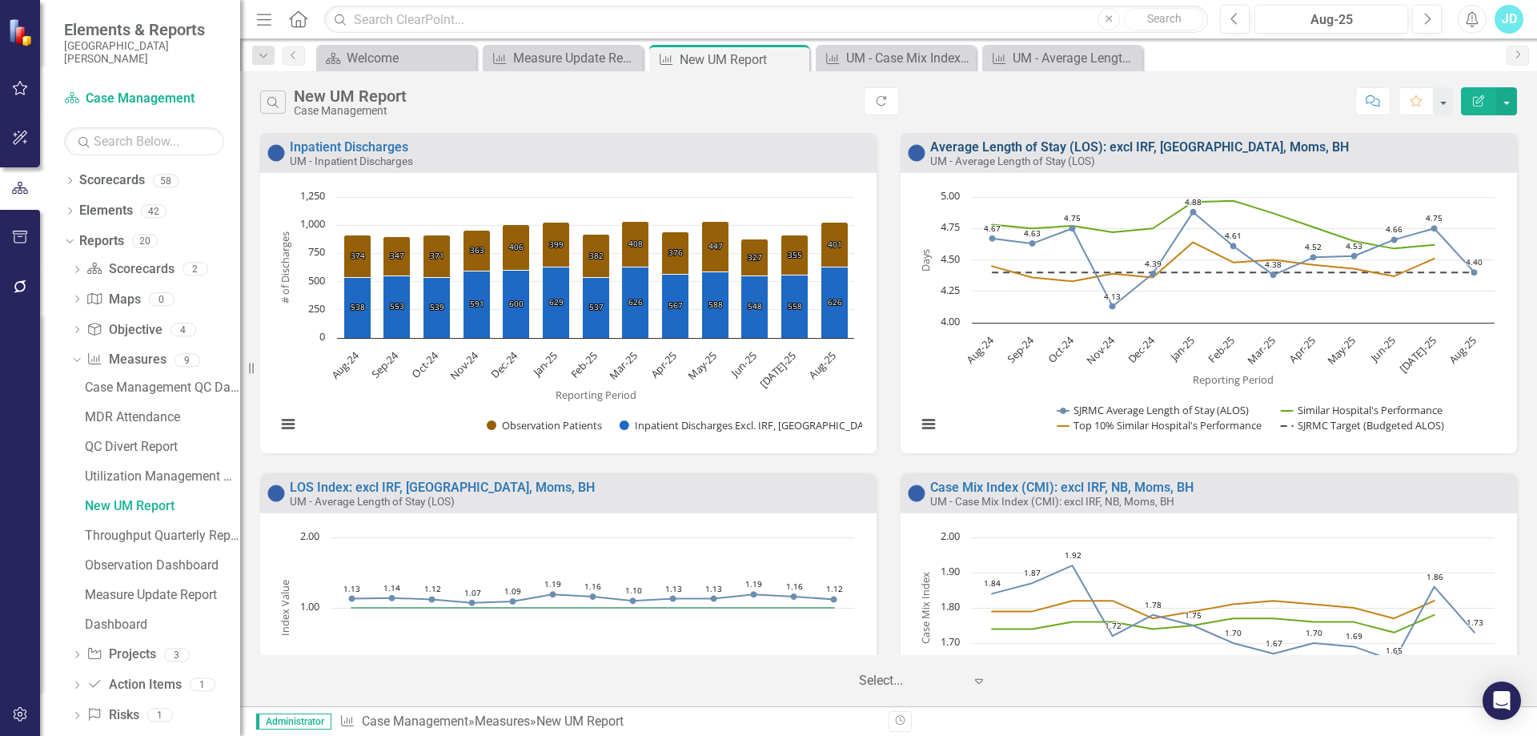
click at [1045, 143] on link "Average Length of Stay (LOS): excl IRF, [GEOGRAPHIC_DATA], Moms, BH" at bounding box center [1139, 146] width 419 height 15
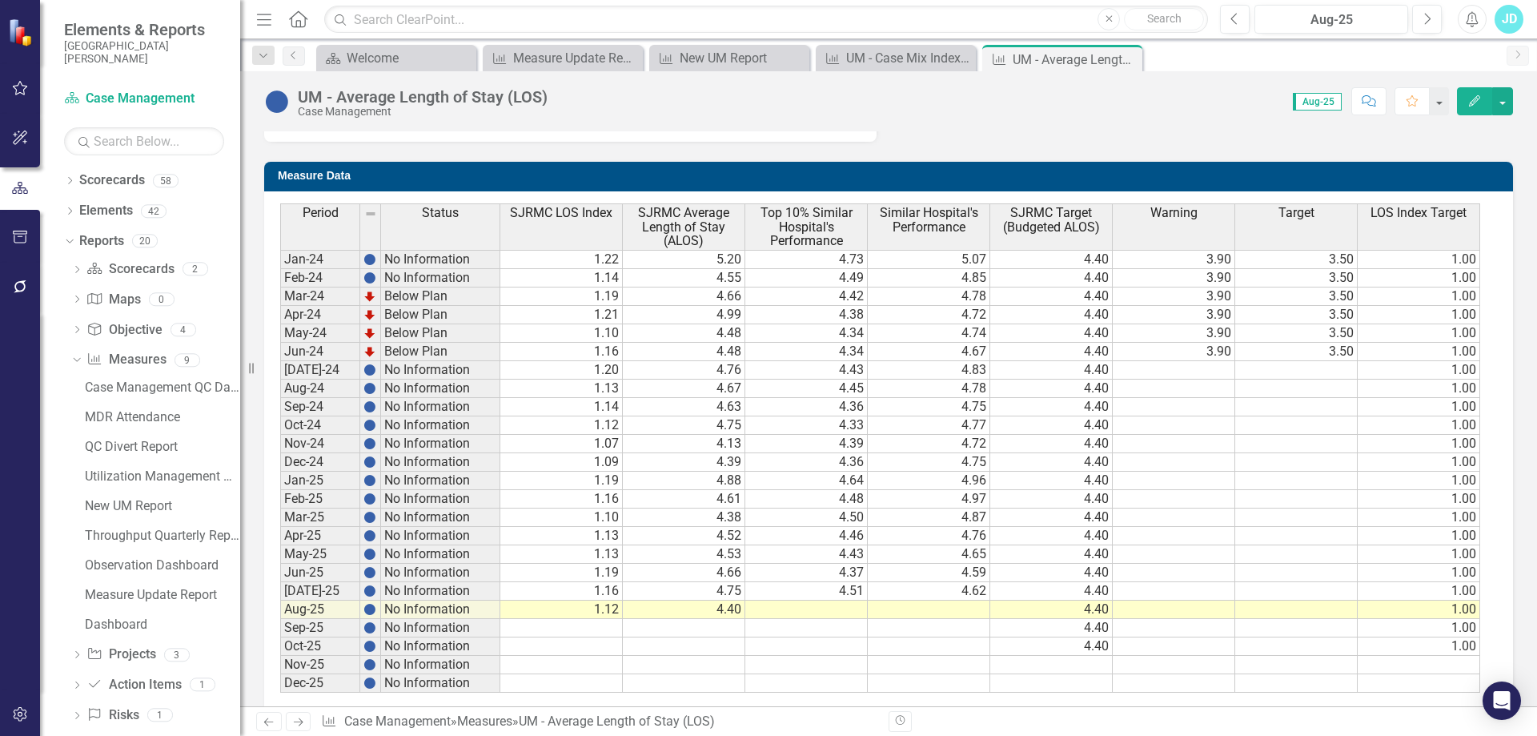
scroll to position [1085, 0]
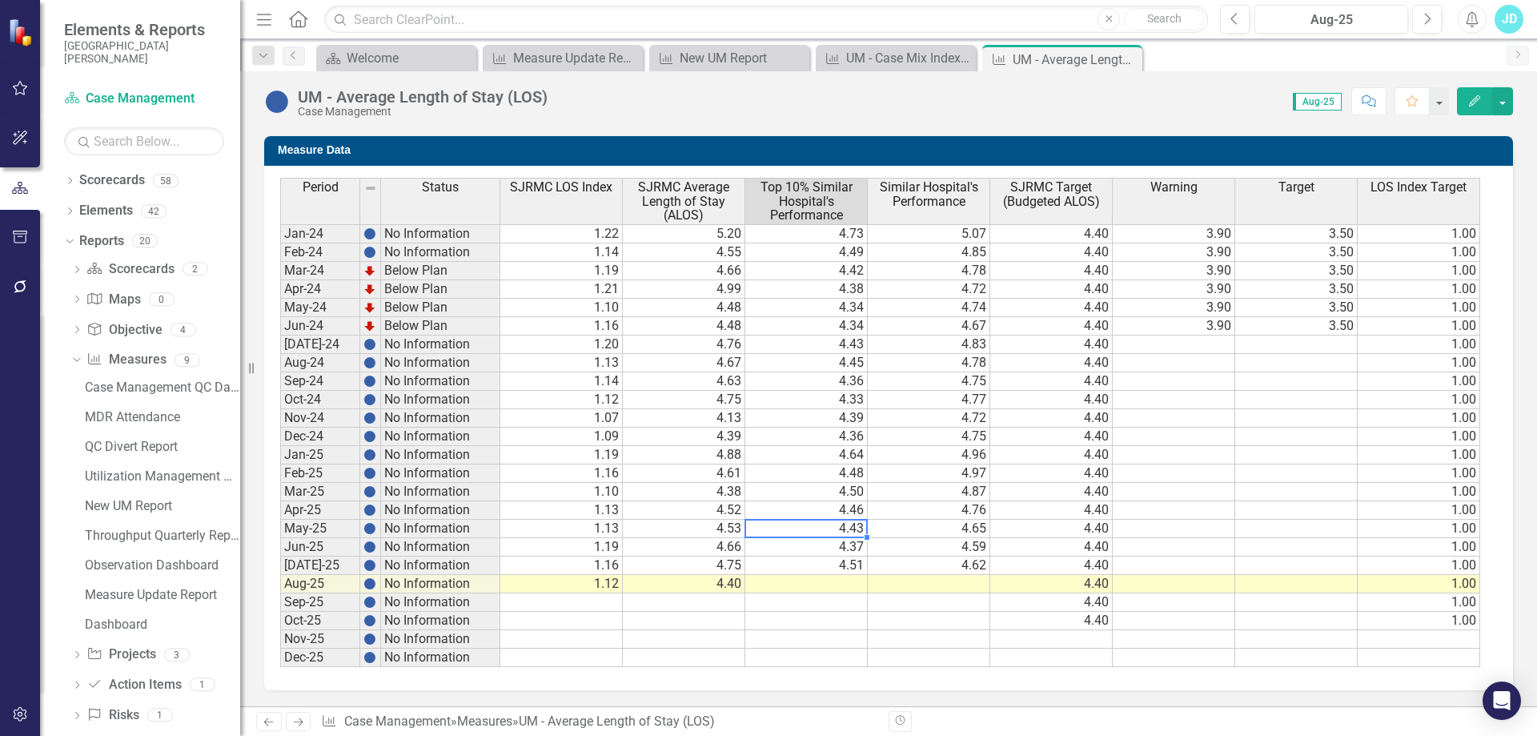
click at [824, 527] on td "4.43" at bounding box center [806, 528] width 122 height 18
click at [822, 544] on td "4.37" at bounding box center [806, 547] width 122 height 18
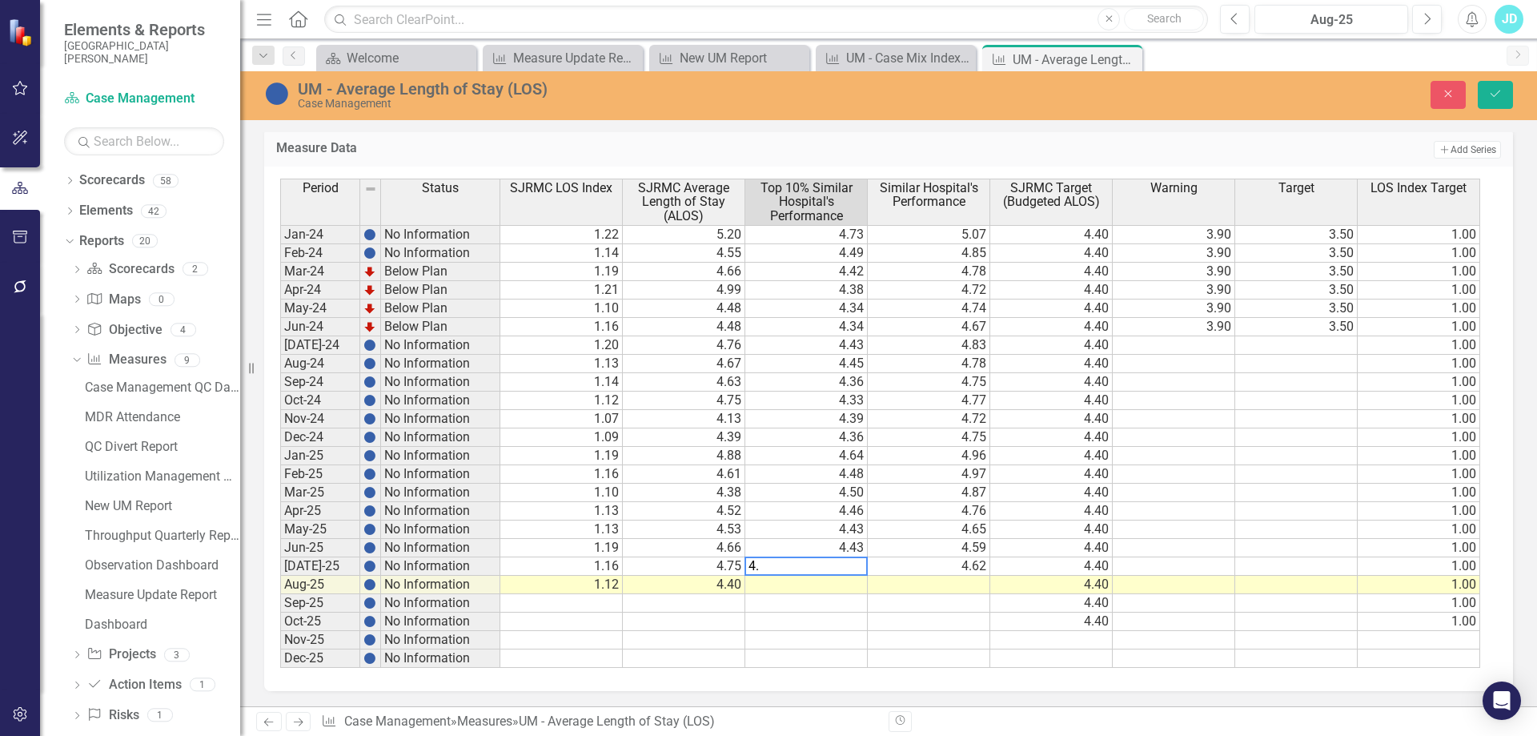
type textarea "4.4"
type textarea "4.33"
click at [1497, 101] on button "Save" at bounding box center [1495, 95] width 35 height 28
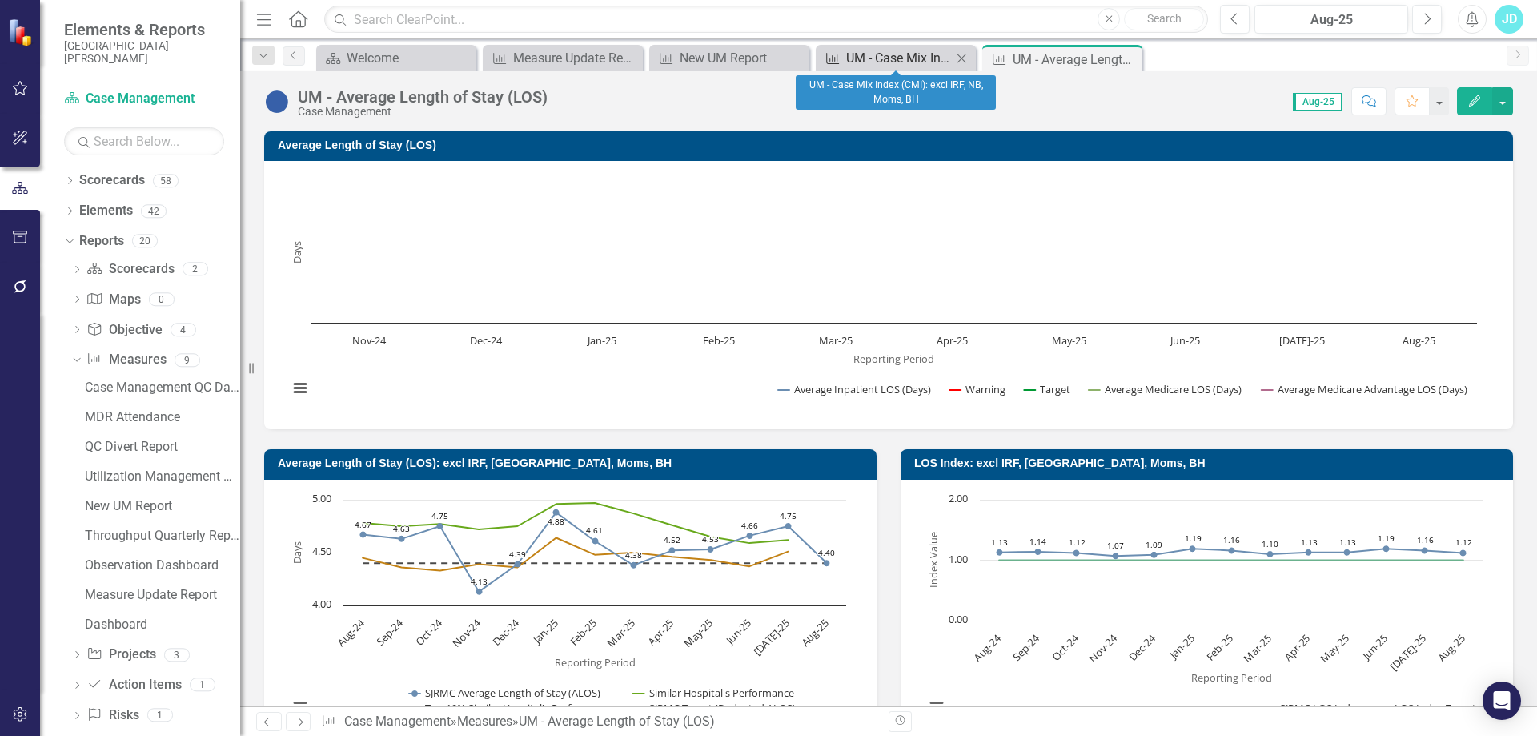
click at [884, 58] on div "UM - Case Mix Index (CMI): excl IRF, NB, Moms, BH" at bounding box center [899, 58] width 106 height 20
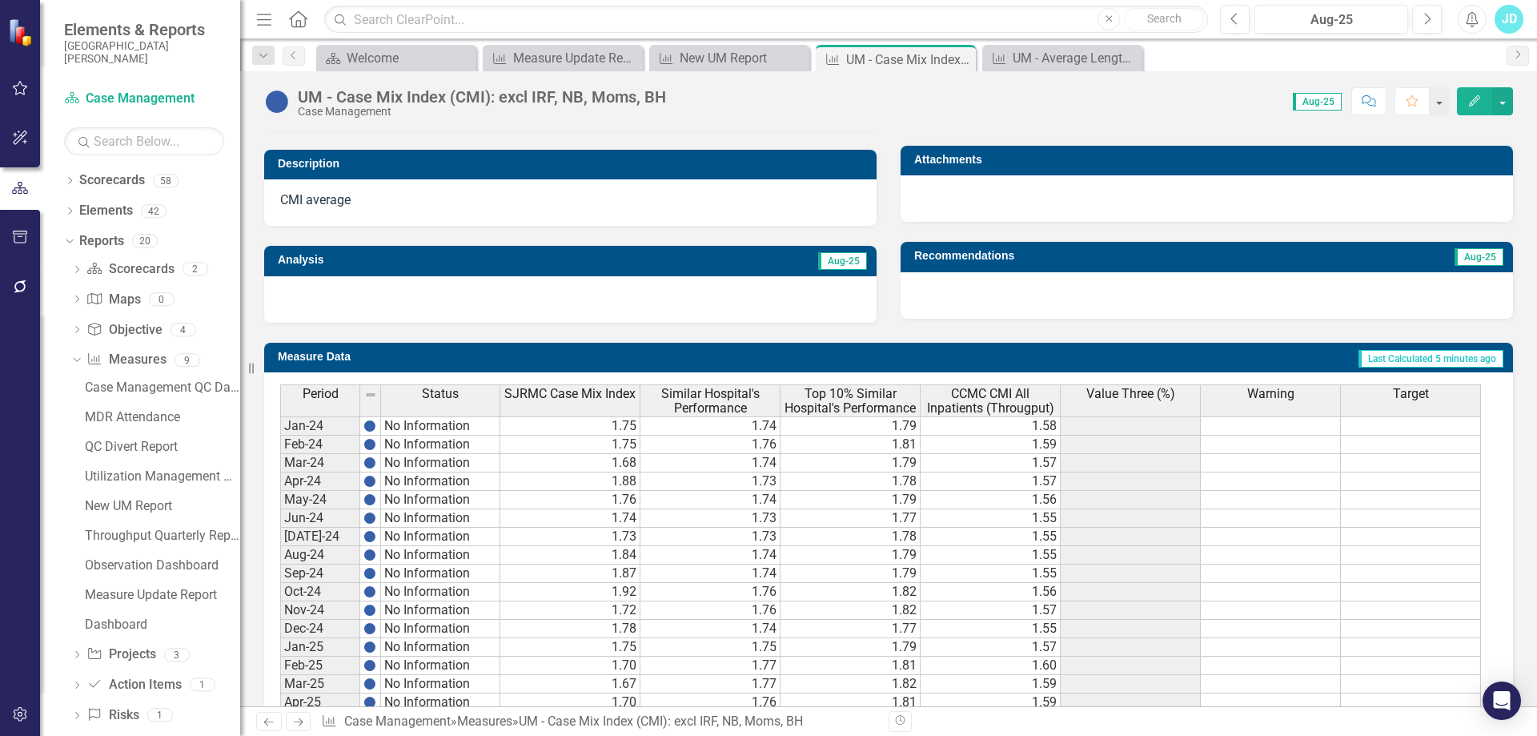
scroll to position [592, 0]
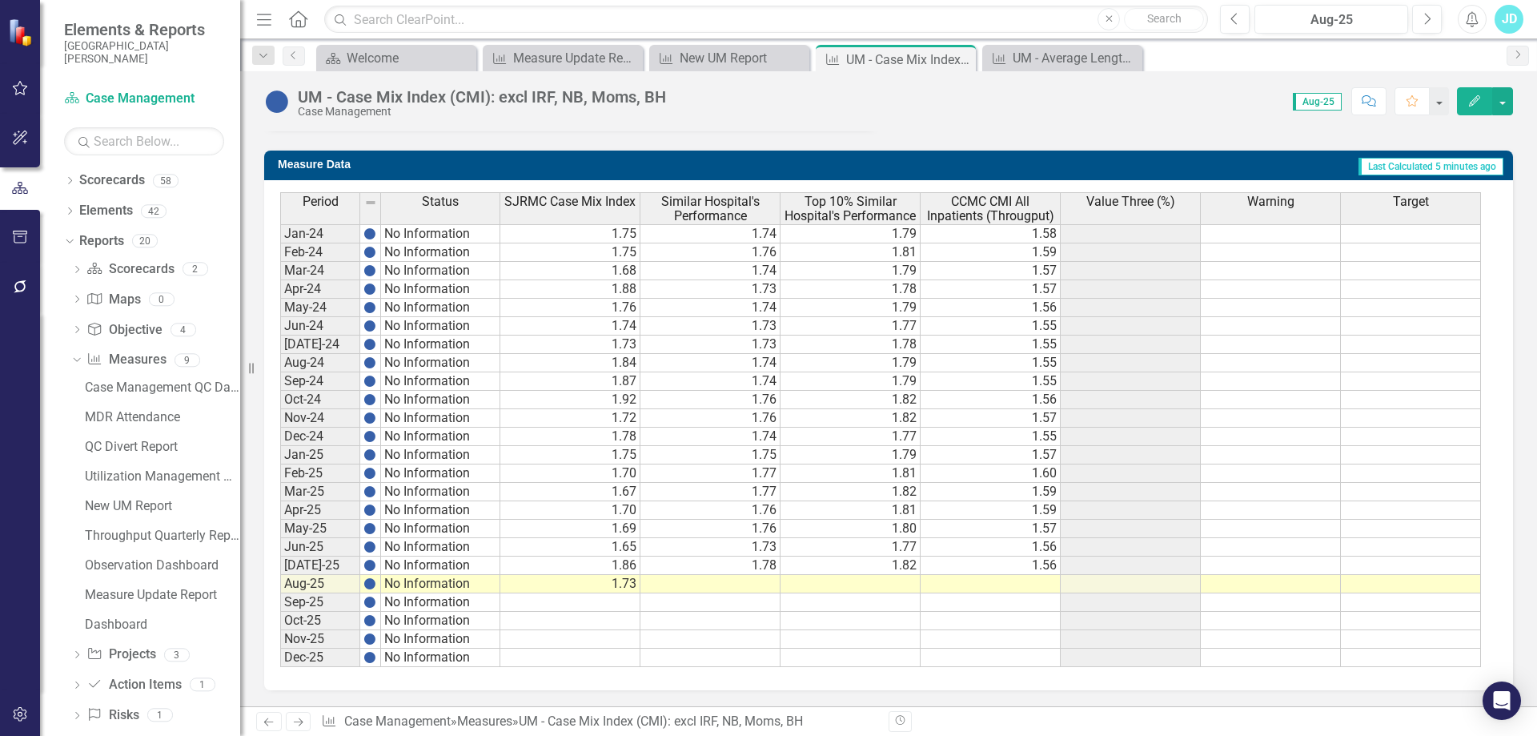
click at [880, 530] on td "1.80" at bounding box center [850, 528] width 140 height 18
click at [880, 548] on td "1.77" at bounding box center [850, 547] width 140 height 18
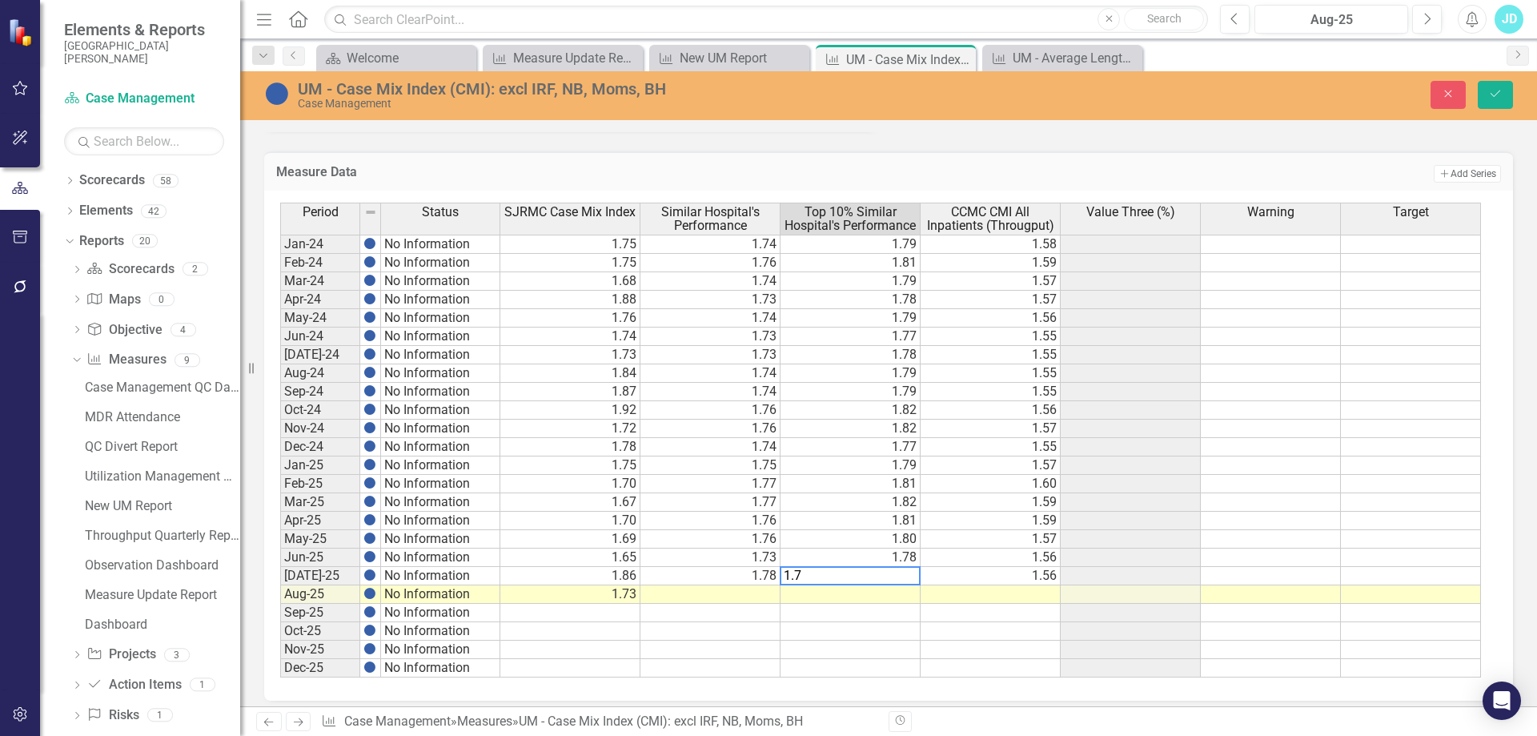
type textarea "1.75"
type textarea "1.77"
click at [1495, 100] on button "Save" at bounding box center [1495, 95] width 35 height 28
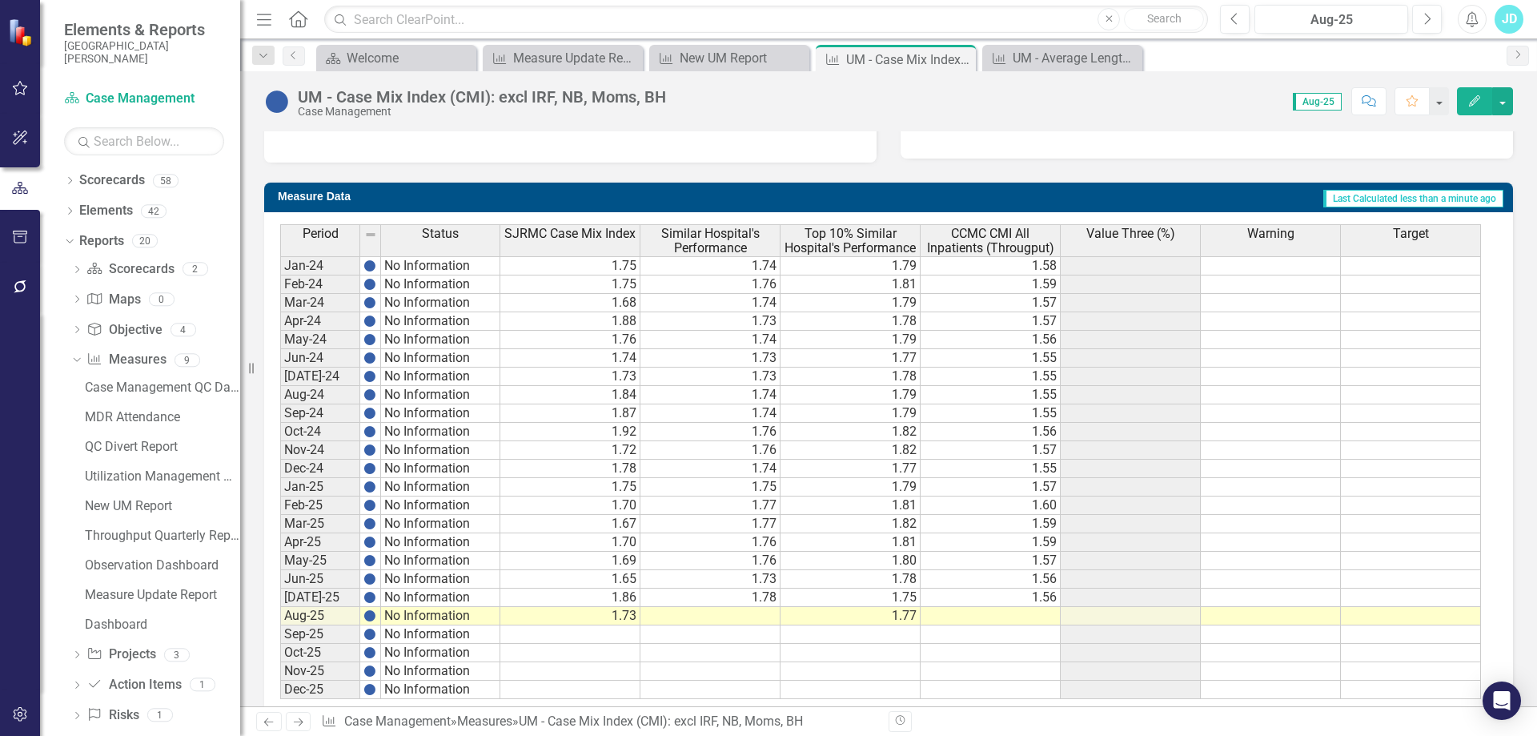
scroll to position [0, 0]
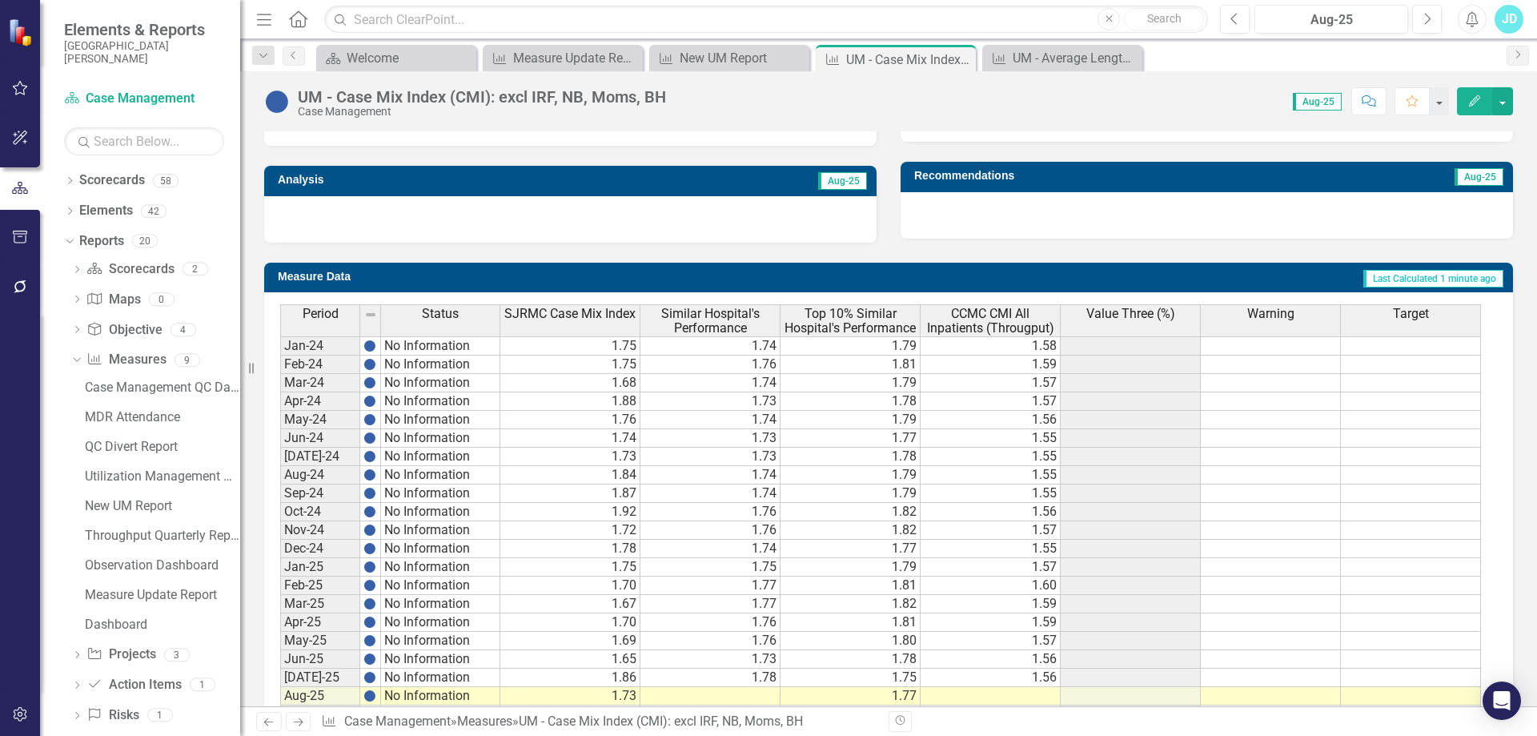
scroll to position [592, 0]
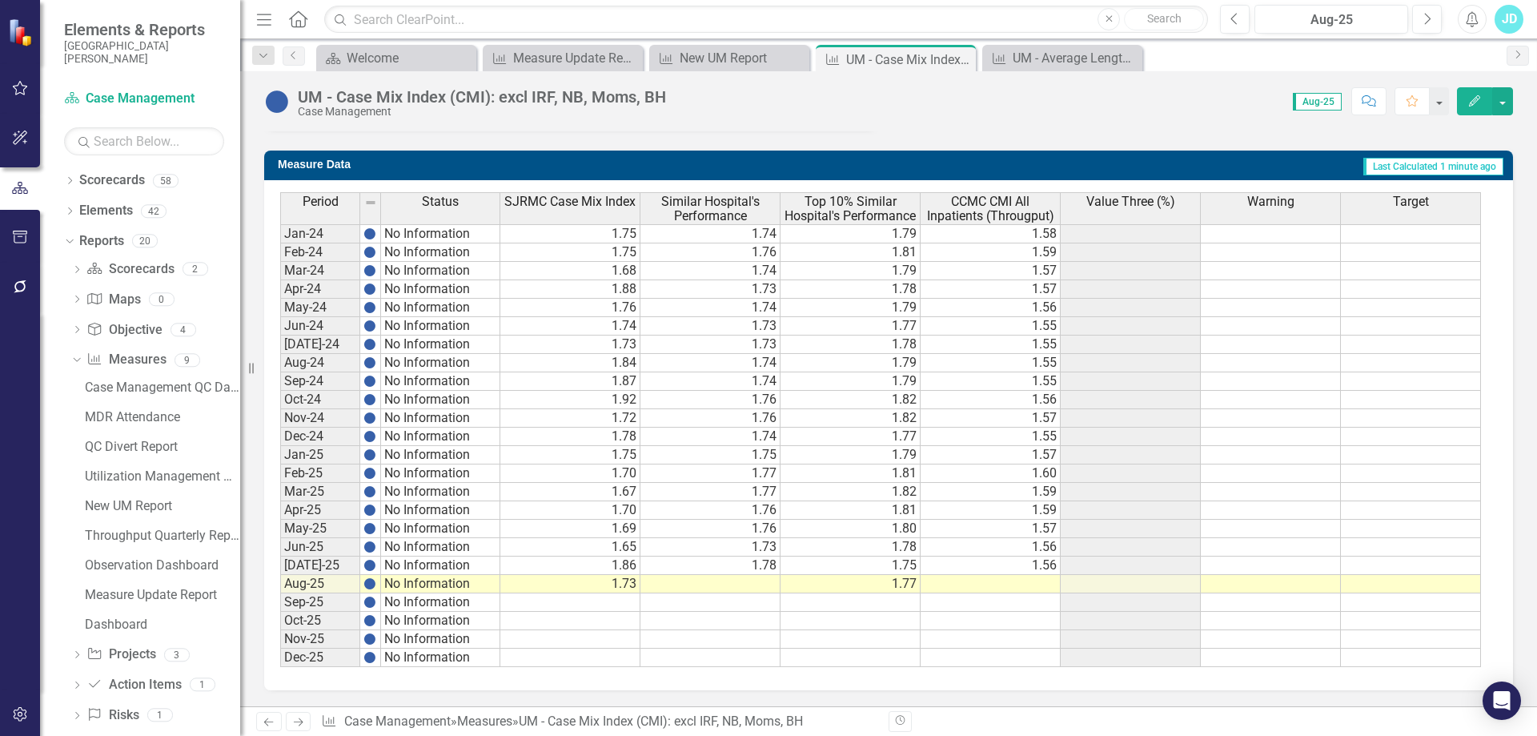
click at [731, 530] on td "1.76" at bounding box center [710, 528] width 140 height 18
click at [733, 543] on td "1.73" at bounding box center [710, 547] width 140 height 18
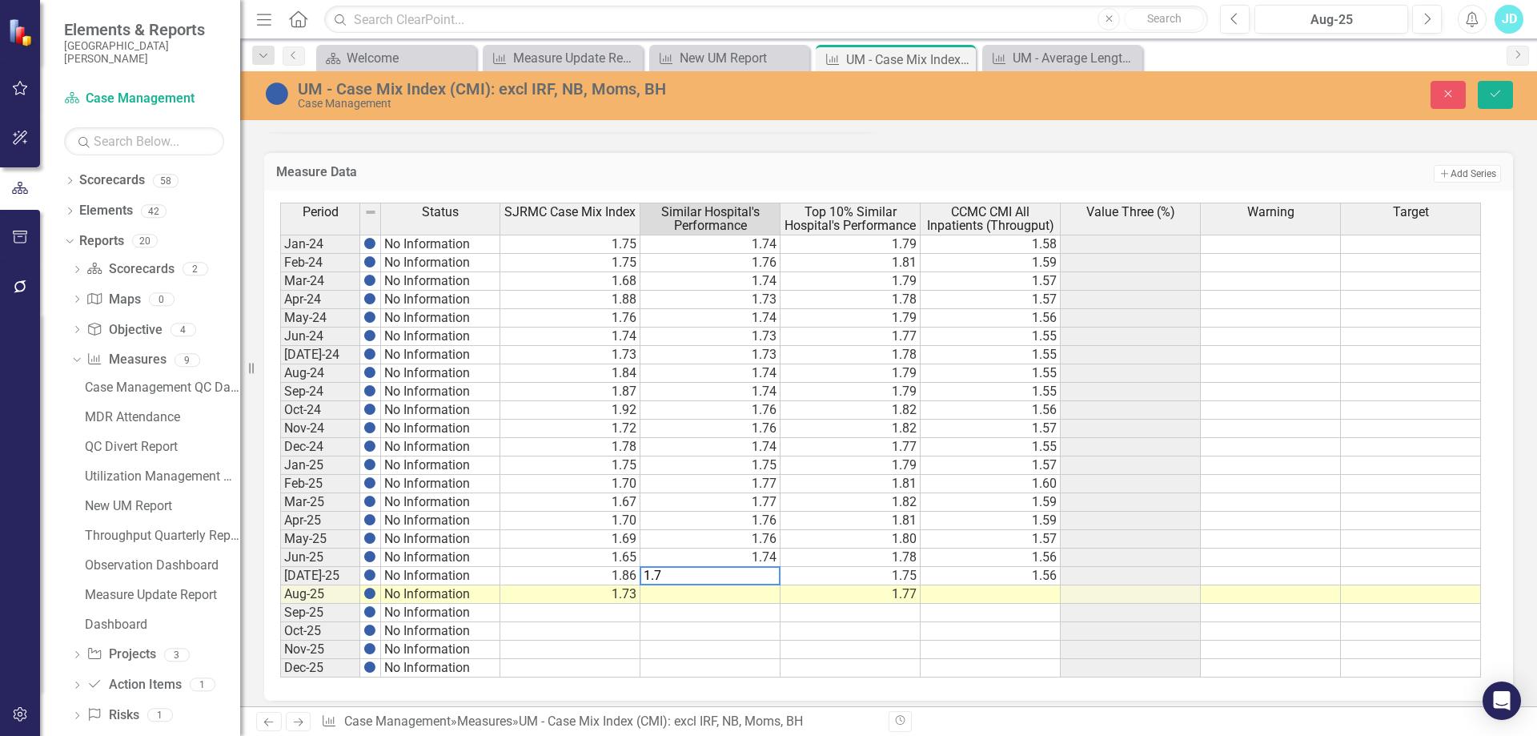
type textarea "1.74"
type textarea "1.77"
click at [1487, 94] on button "Save" at bounding box center [1495, 95] width 35 height 28
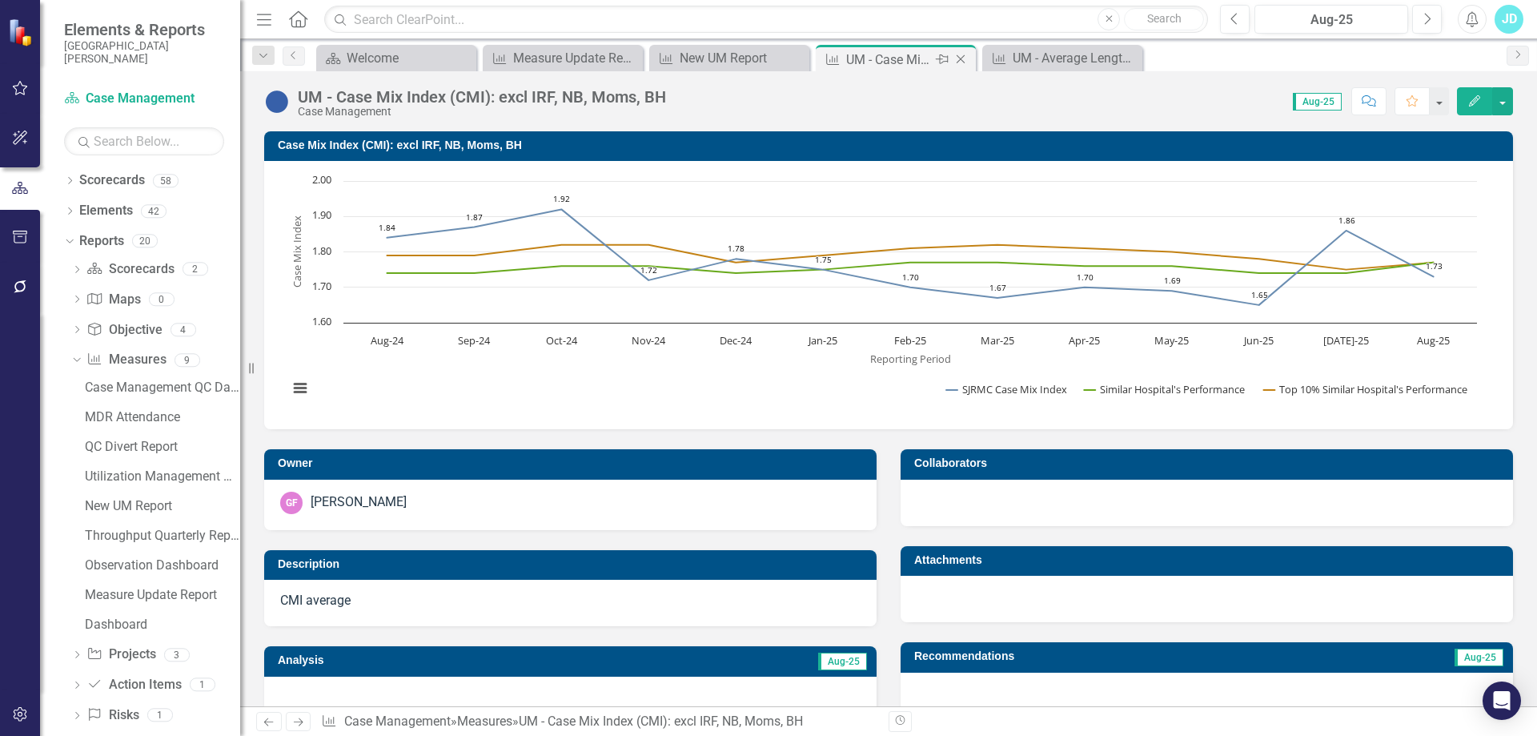
click at [961, 57] on icon "Close" at bounding box center [960, 59] width 16 height 13
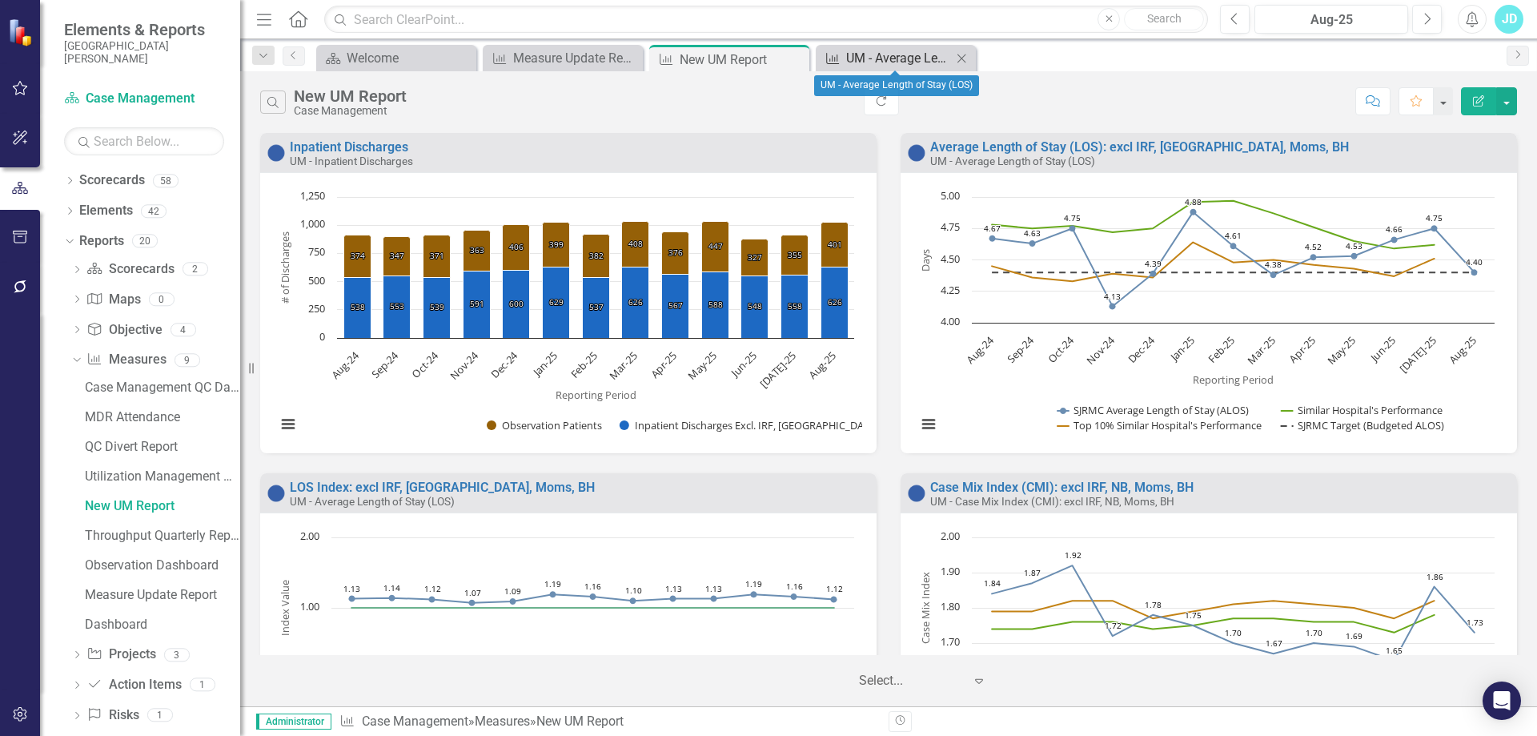
click at [902, 58] on div "UM - Average Length of Stay (LOS)" at bounding box center [899, 58] width 106 height 20
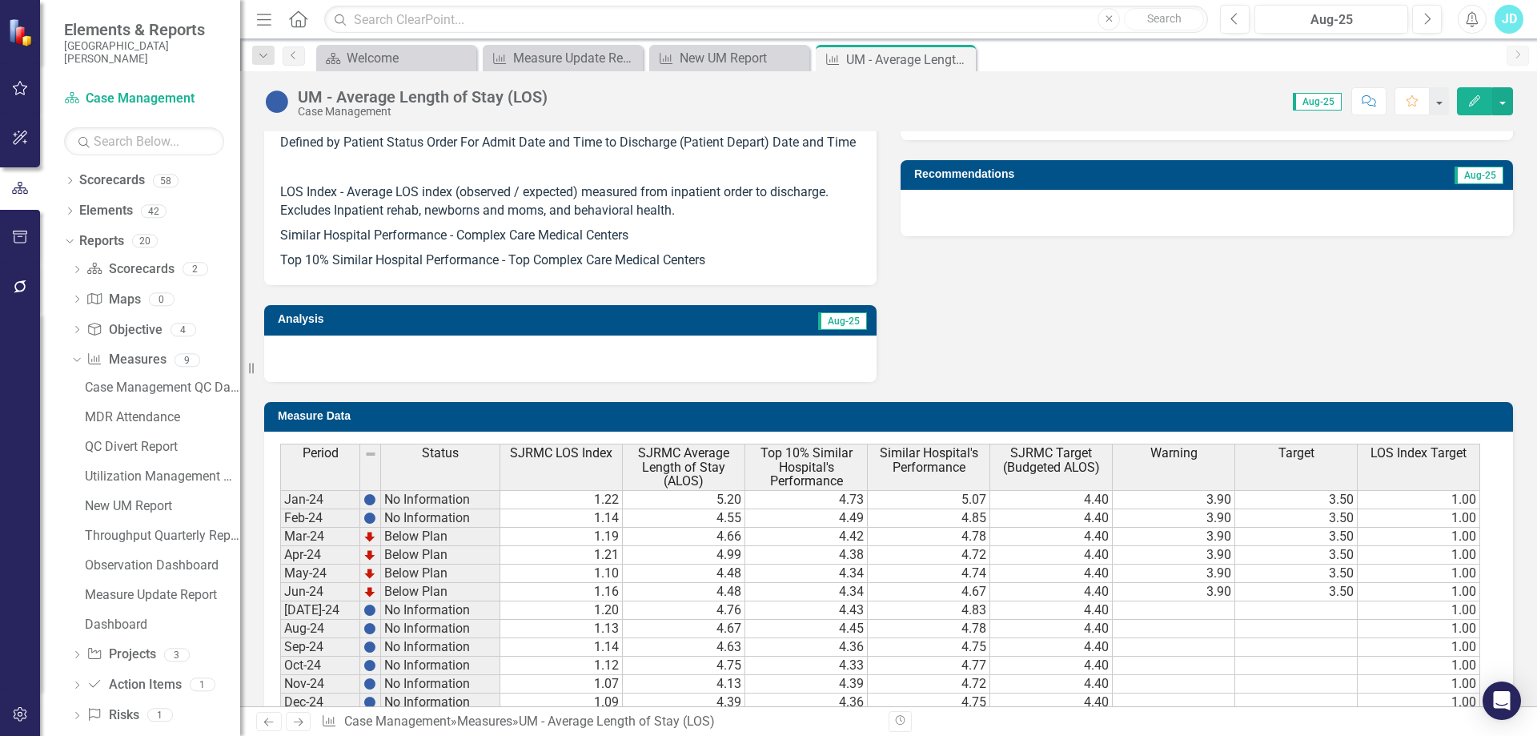
scroll to position [1085, 0]
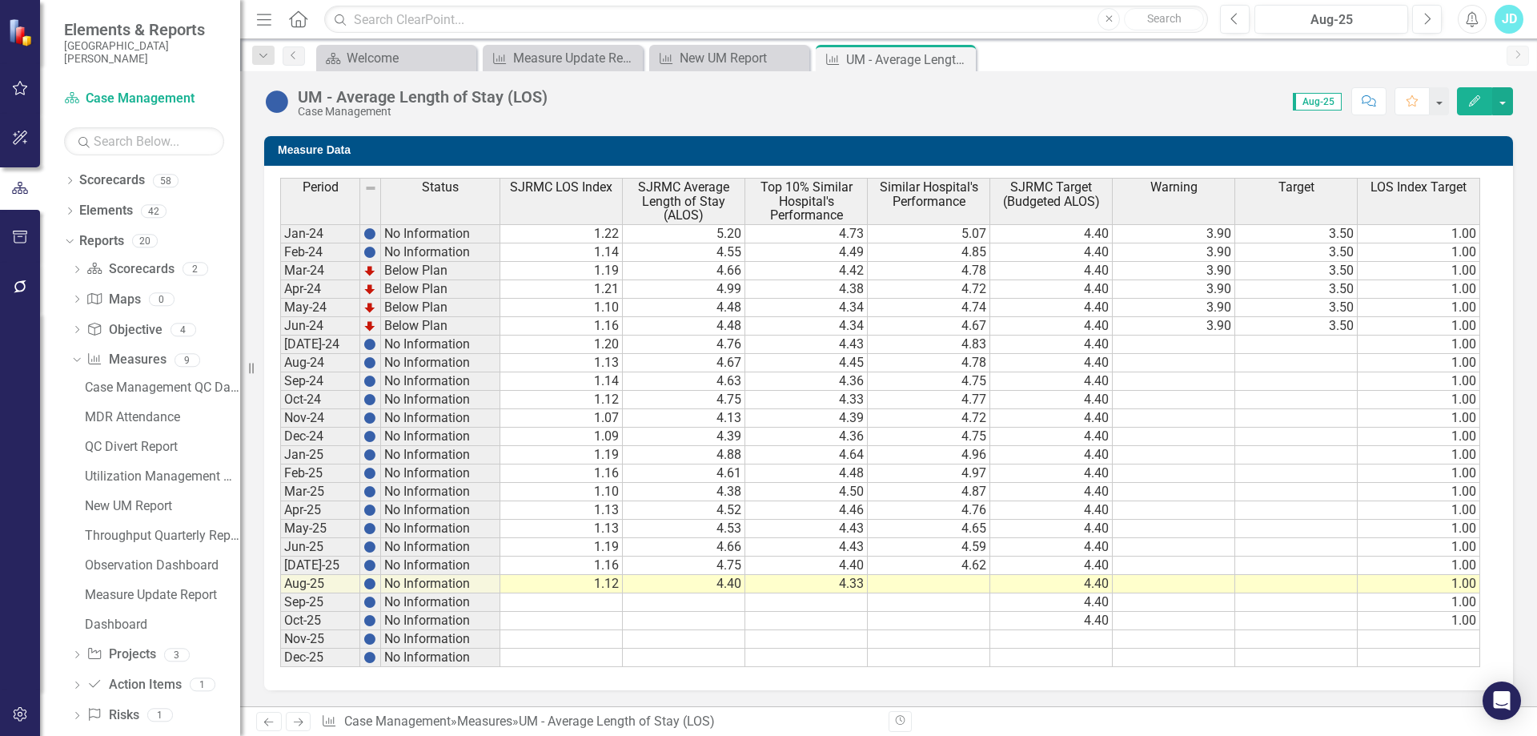
click at [949, 531] on td "4.65" at bounding box center [929, 528] width 122 height 18
click at [948, 546] on td "4.59" at bounding box center [929, 547] width 122 height 18
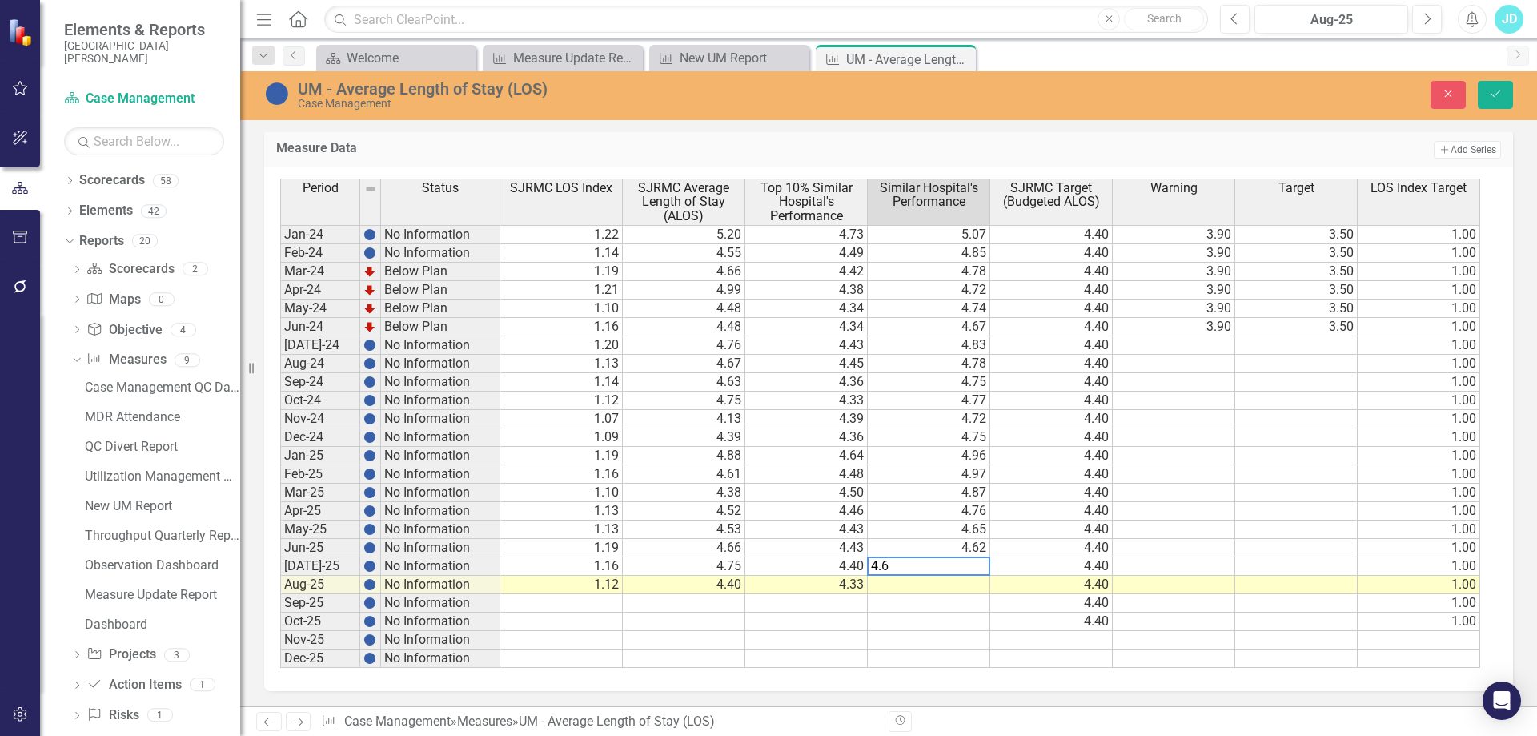
type textarea "4.67"
type textarea "4.65"
click at [1499, 99] on icon "Save" at bounding box center [1495, 93] width 14 height 11
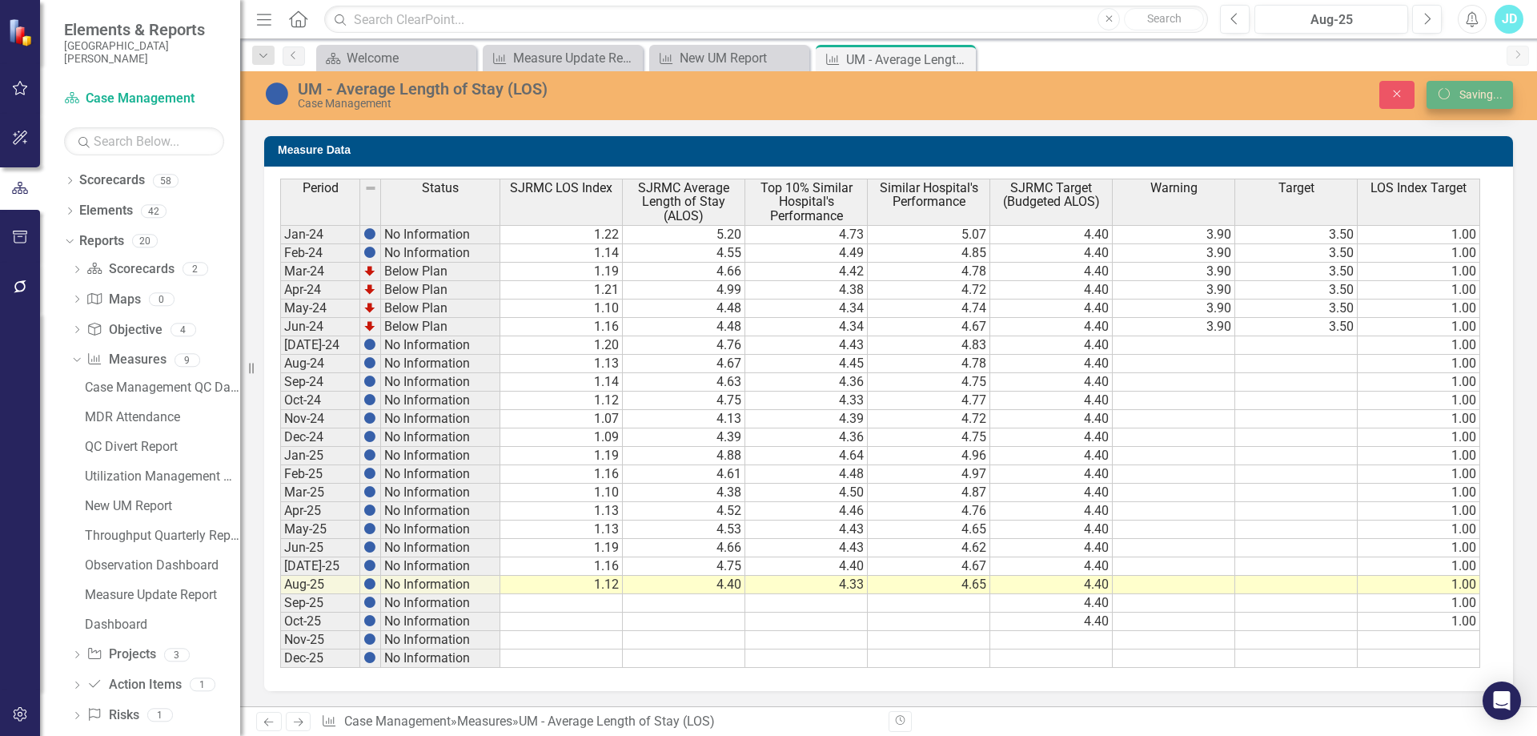
scroll to position [1085, 0]
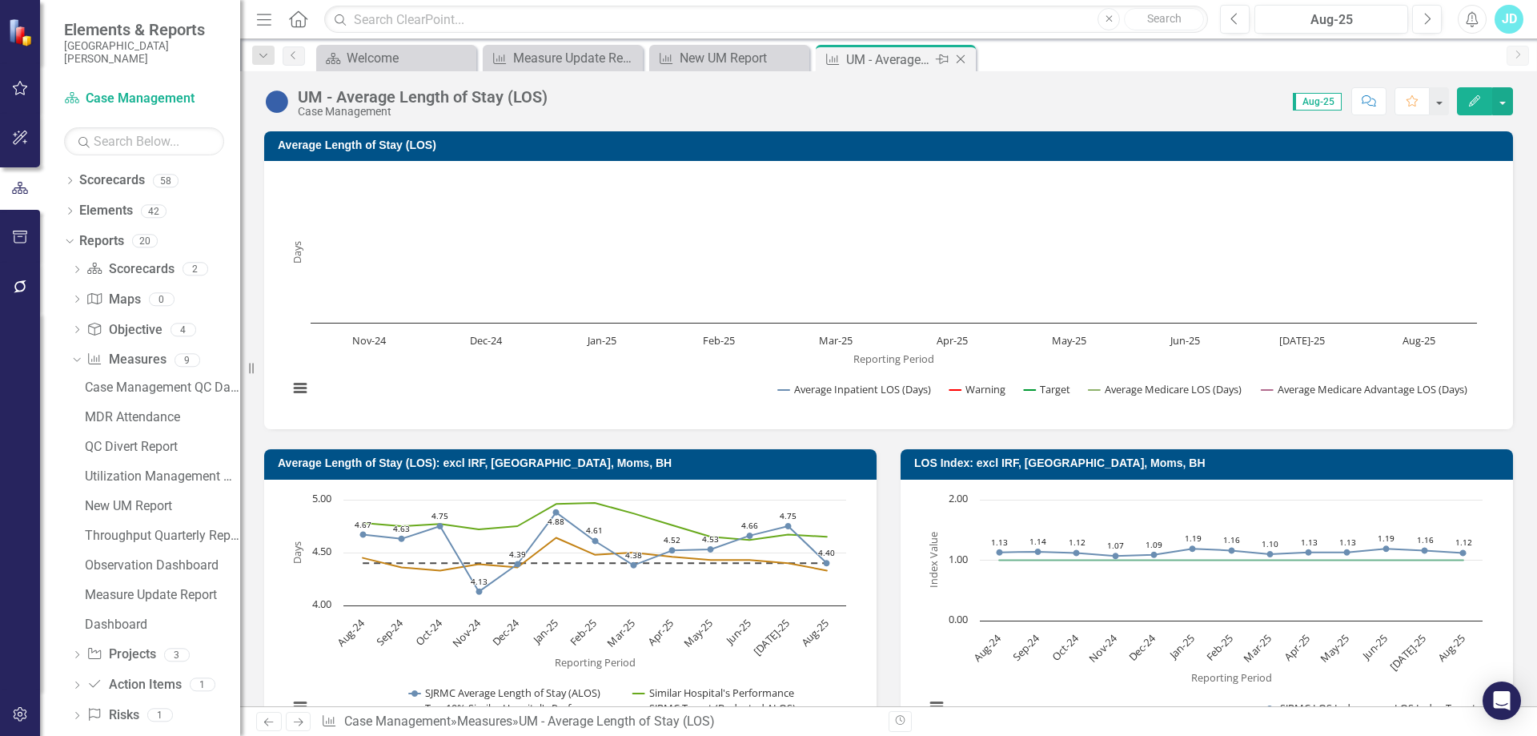
click at [964, 58] on icon "Close" at bounding box center [960, 59] width 16 height 13
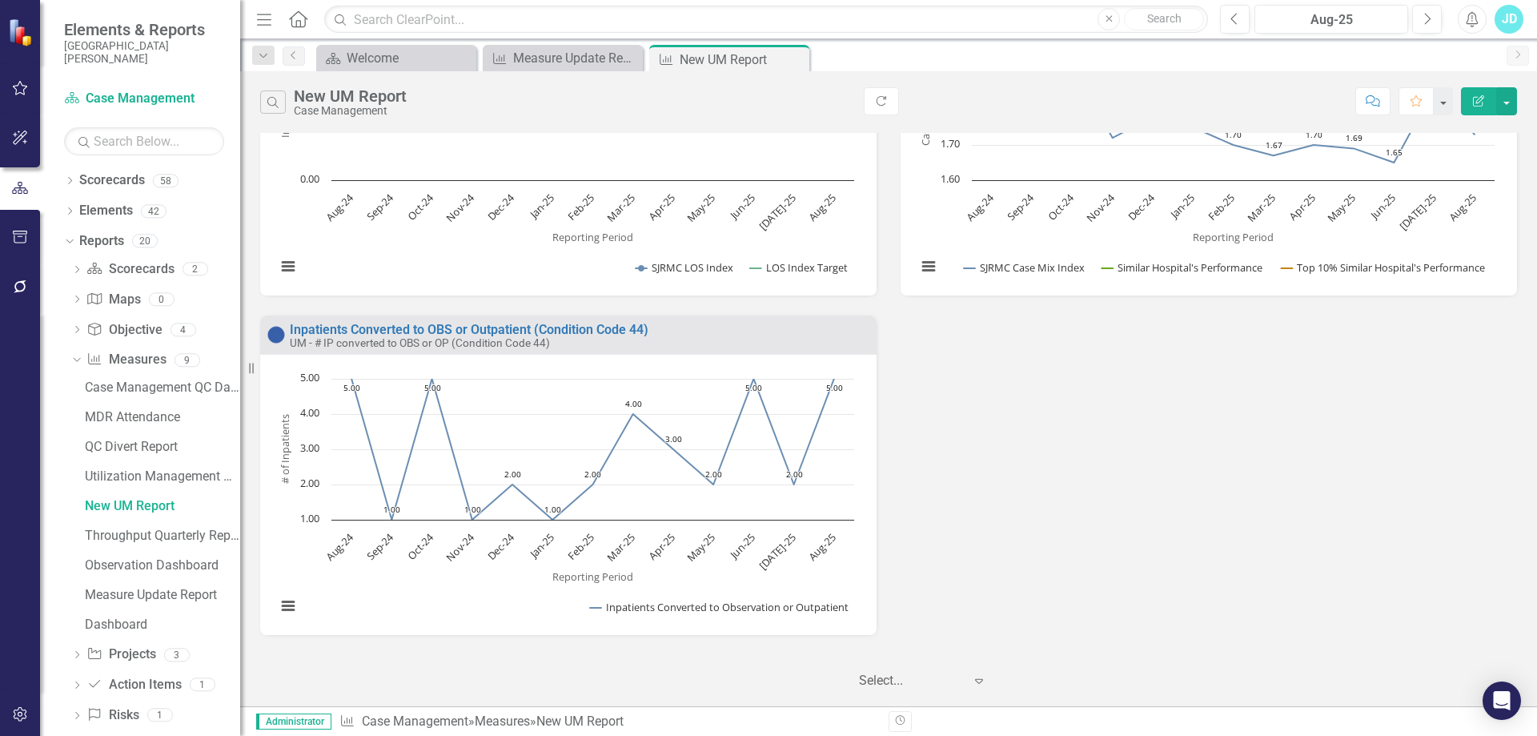
scroll to position [258, 0]
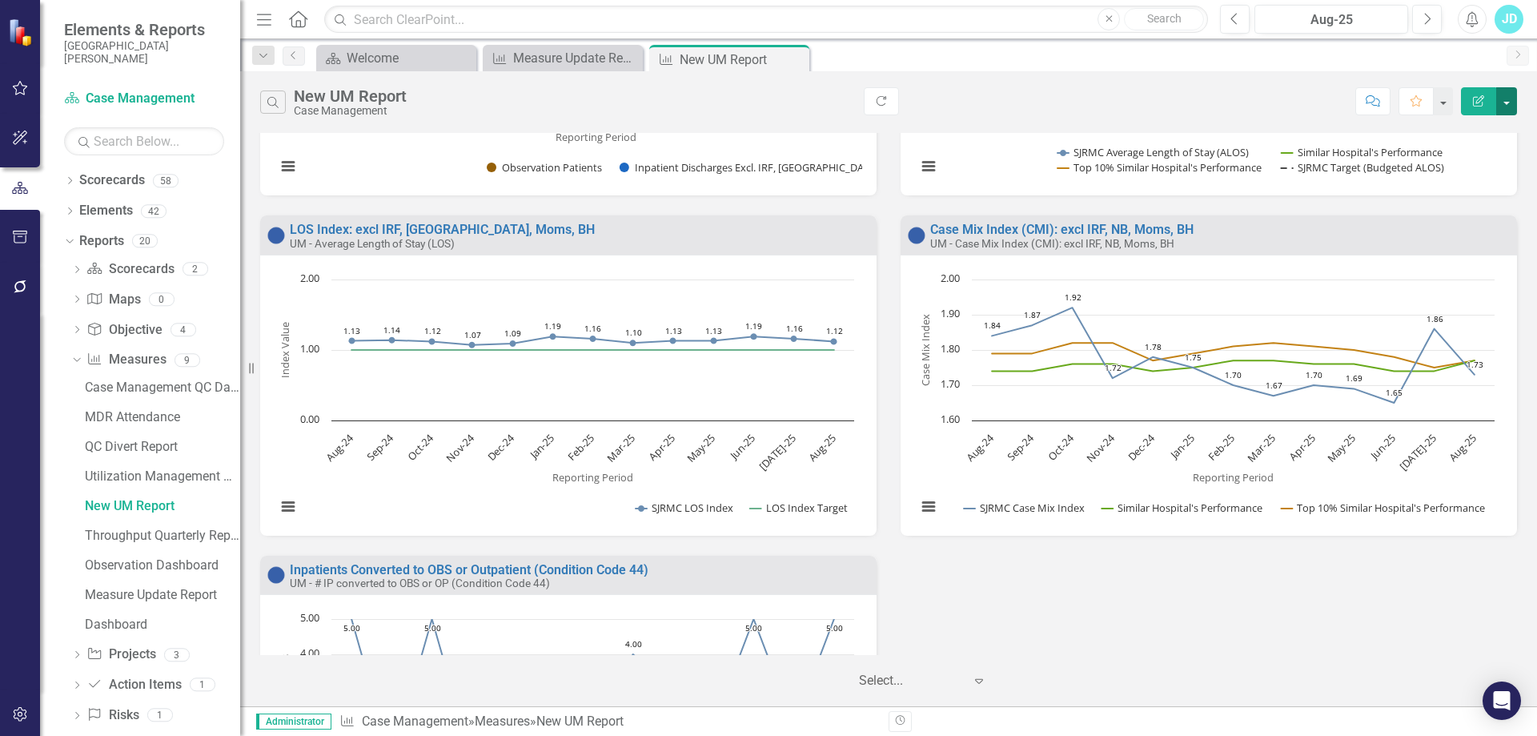
click at [1505, 107] on button "button" at bounding box center [1506, 101] width 21 height 28
click at [1449, 219] on link "Email Email Page" at bounding box center [1437, 222] width 157 height 30
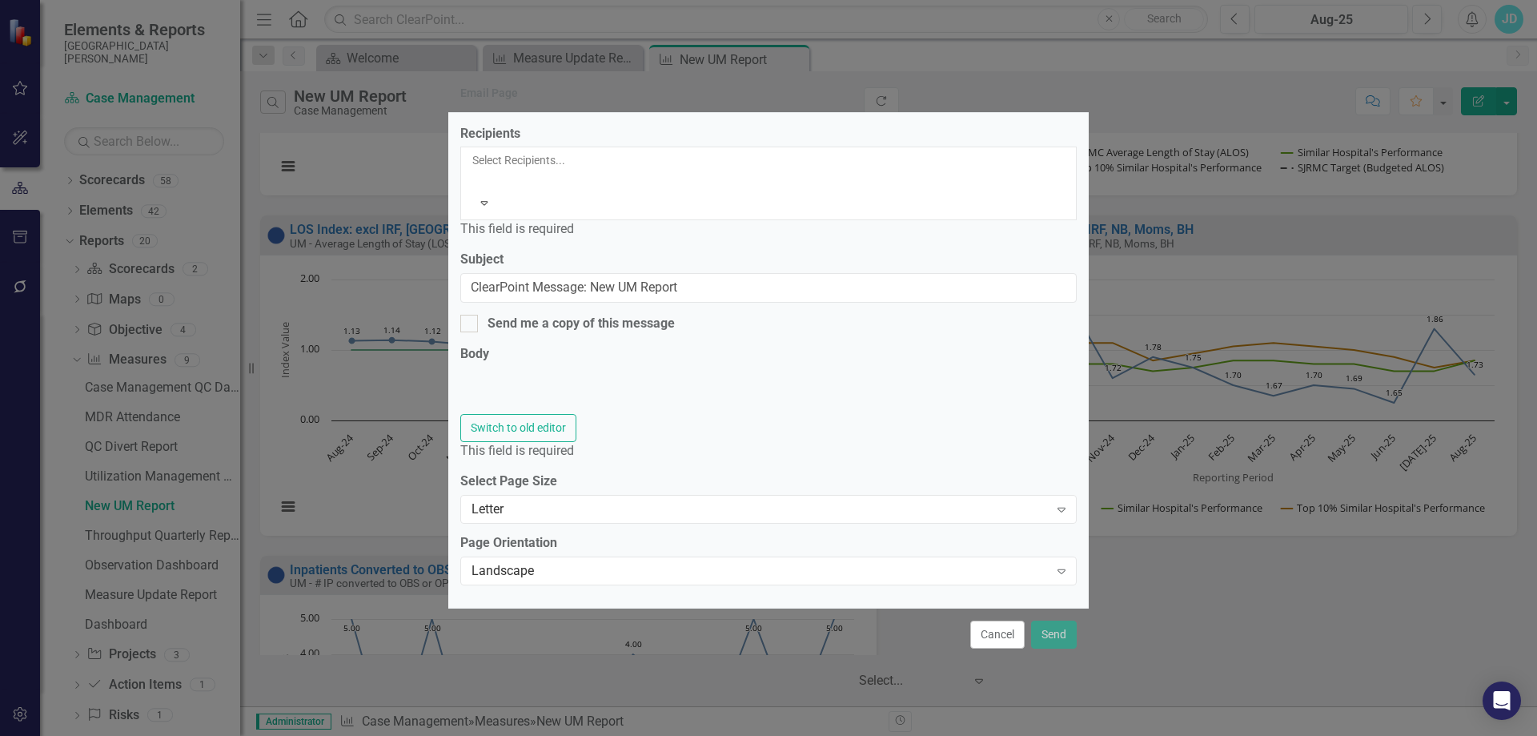
click at [507, 143] on label "Recipients" at bounding box center [490, 134] width 60 height 18
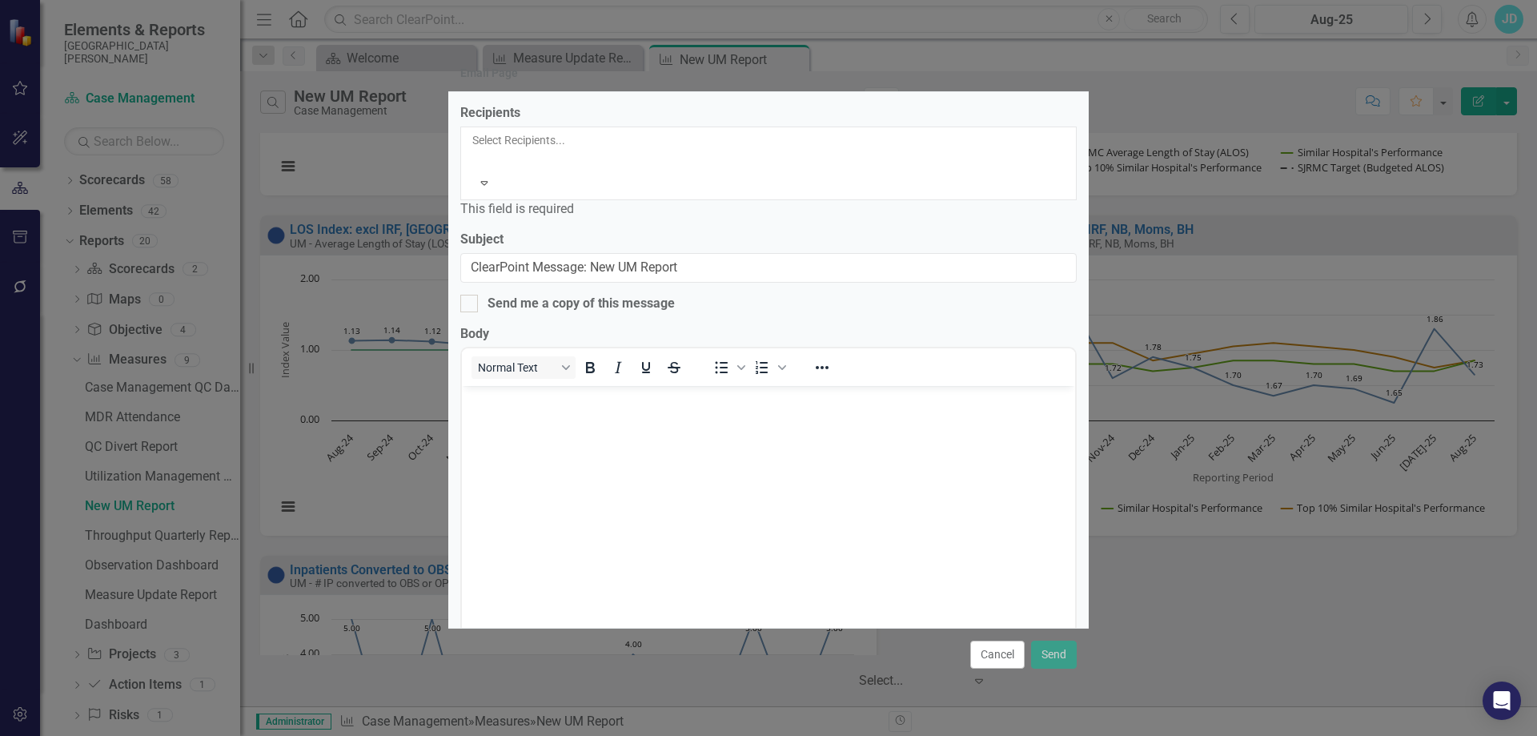
scroll to position [0, 0]
